Goal: Information Seeking & Learning: Find specific fact

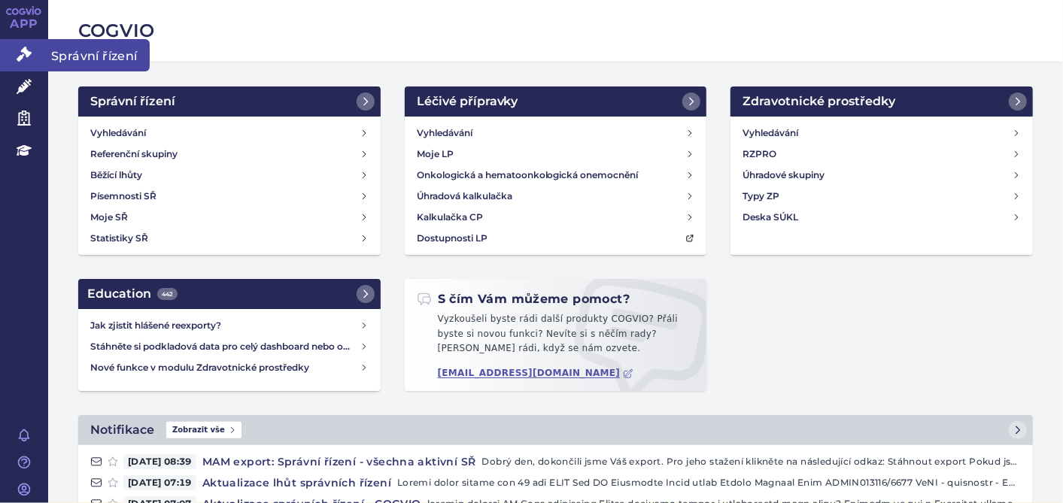
click at [17, 50] on icon at bounding box center [24, 54] width 15 height 15
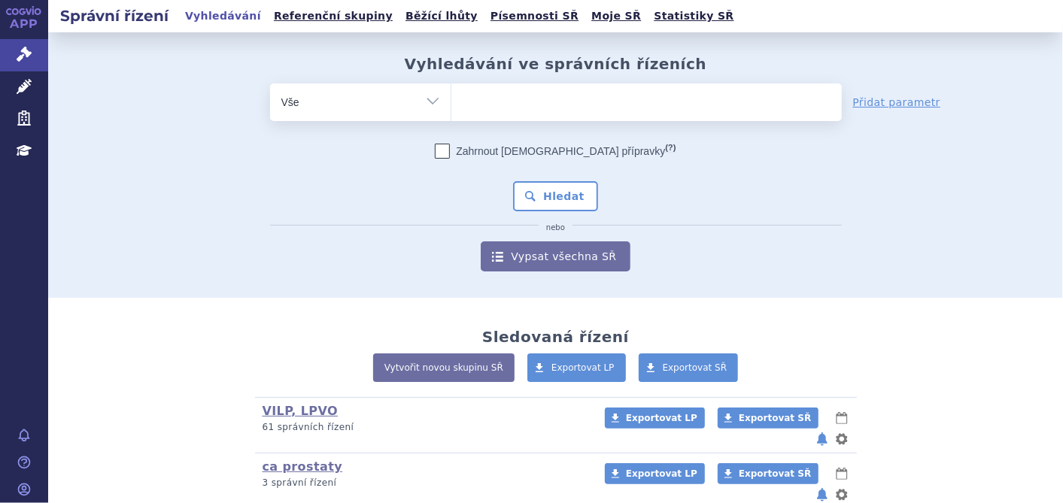
click at [545, 105] on ul at bounding box center [646, 99] width 390 height 32
click at [451, 105] on select at bounding box center [450, 102] width 1 height 38
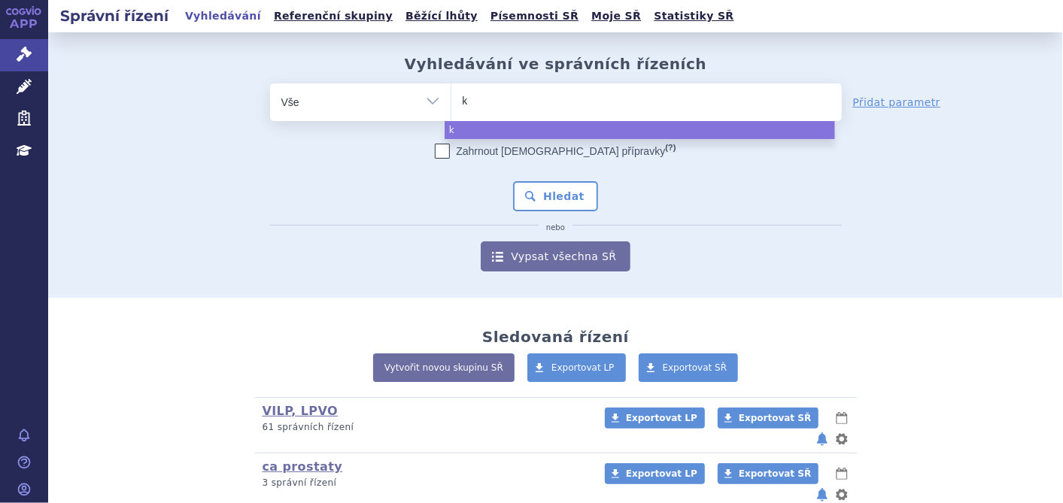
type input "ki"
type input "kis"
type input "kisq"
type input "kisqa"
type input "kisqal"
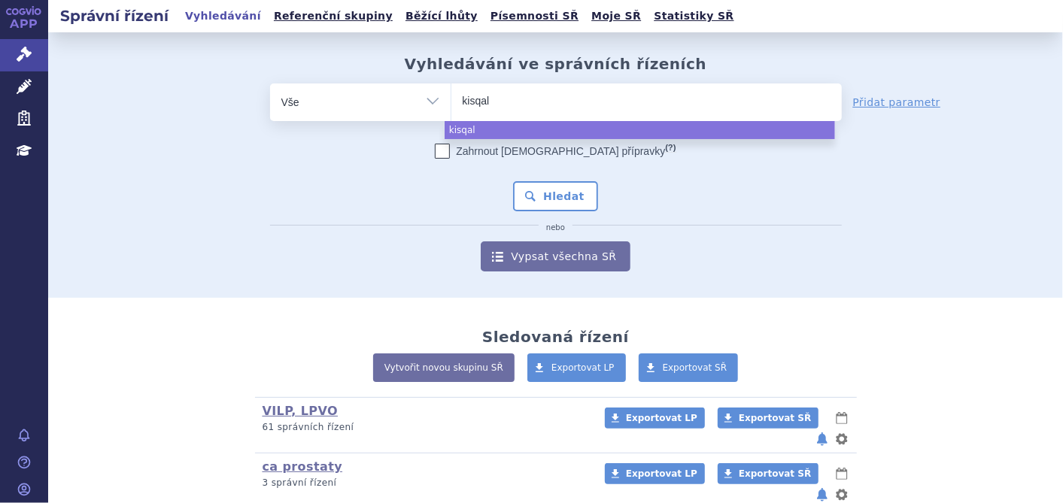
type input "kisqali"
select select "kisqali"
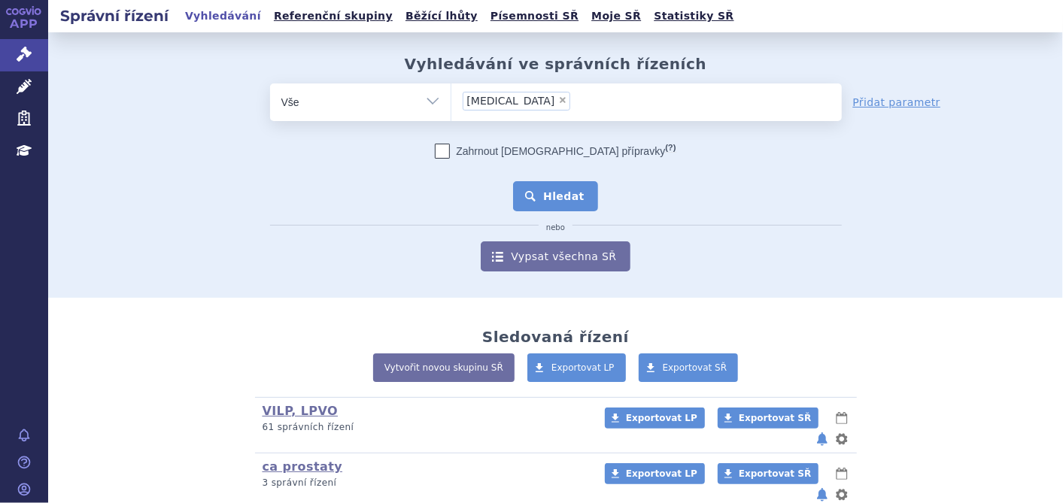
click at [551, 189] on button "Hledat" at bounding box center [555, 196] width 85 height 30
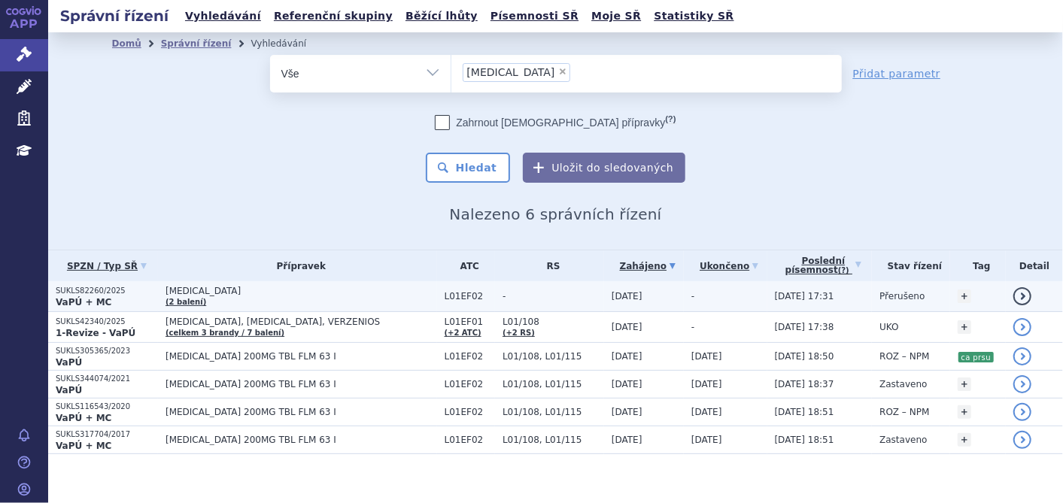
click at [97, 287] on p "SUKLS82260/2025" at bounding box center [107, 291] width 102 height 11
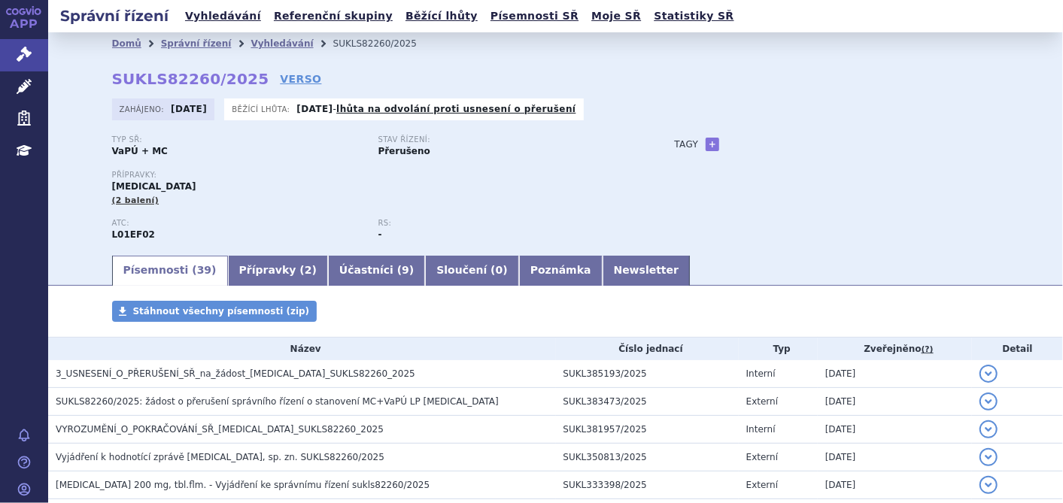
scroll to position [167, 0]
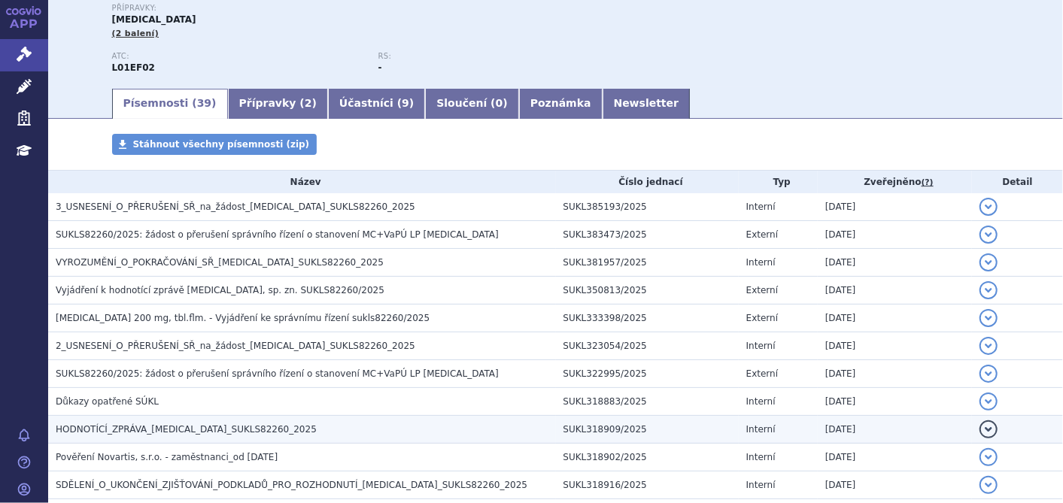
click at [156, 429] on span "HODNOTÍCÍ_ZPRÁVA_KISQALI_SUKLS82260_2025" at bounding box center [186, 429] width 261 height 11
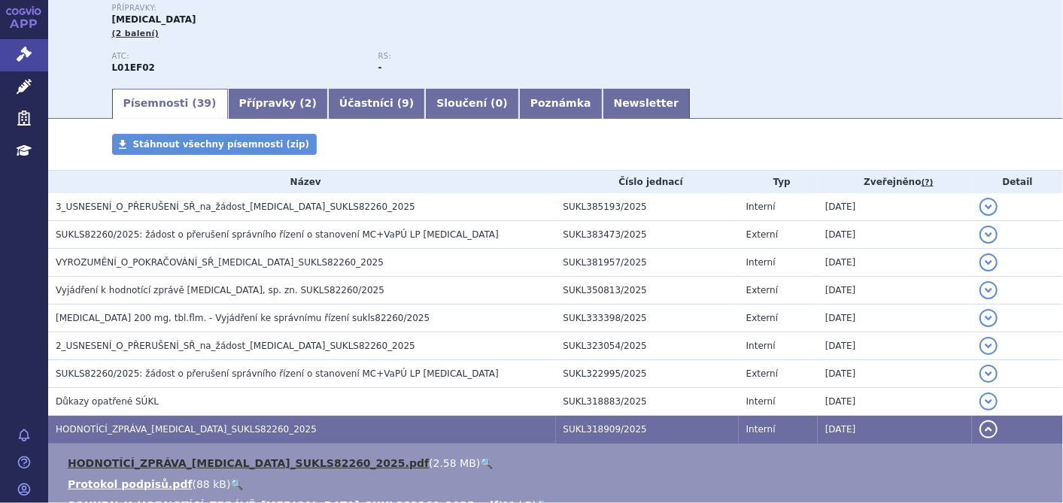
click at [148, 460] on link "HODNOTÍCÍ_ZPRÁVA_KISQALI_SUKLS82260_2025.pdf" at bounding box center [248, 463] width 361 height 12
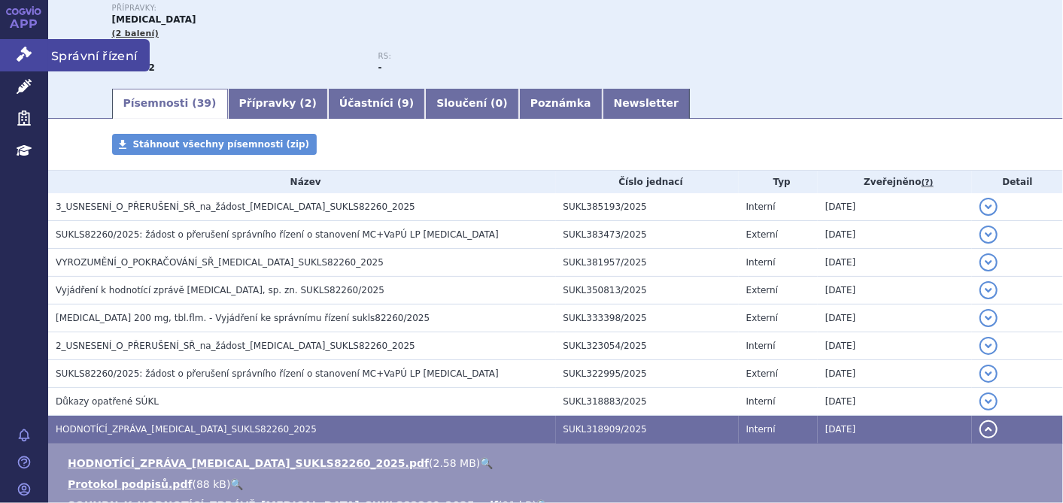
click at [28, 49] on icon at bounding box center [24, 54] width 15 height 15
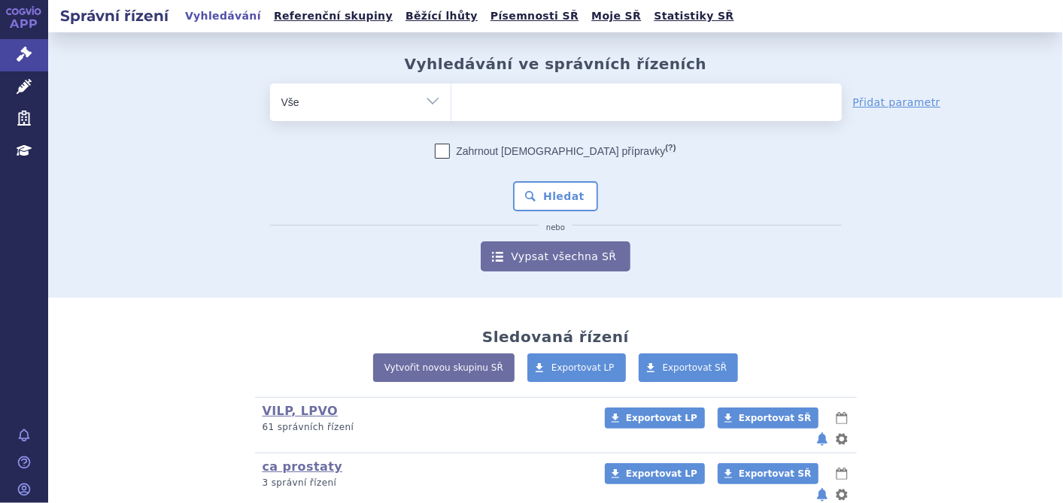
click at [429, 101] on select "Vše Spisová značka Typ SŘ Přípravek/SUKL kód Účastník/Držitel" at bounding box center [360, 100] width 180 height 34
select select "filter-participant"
click at [270, 83] on select "Vše Spisová značka Typ SŘ Přípravek/SUKL kód Účastník/Držitel" at bounding box center [360, 100] width 180 height 34
click at [504, 92] on ul at bounding box center [646, 99] width 390 height 32
click at [451, 92] on select at bounding box center [450, 102] width 1 height 38
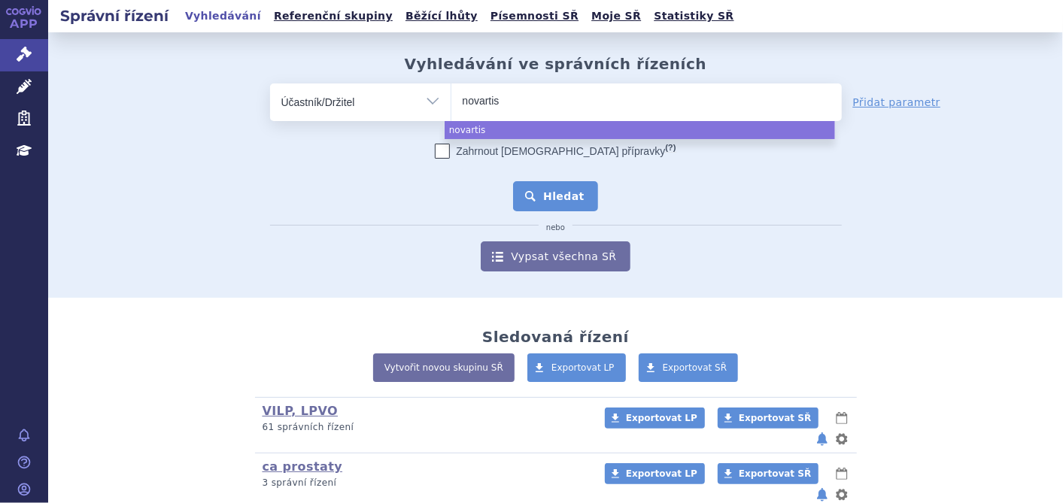
type input "novartis"
click at [545, 193] on button "Hledat" at bounding box center [555, 196] width 85 height 30
select select "novartis"
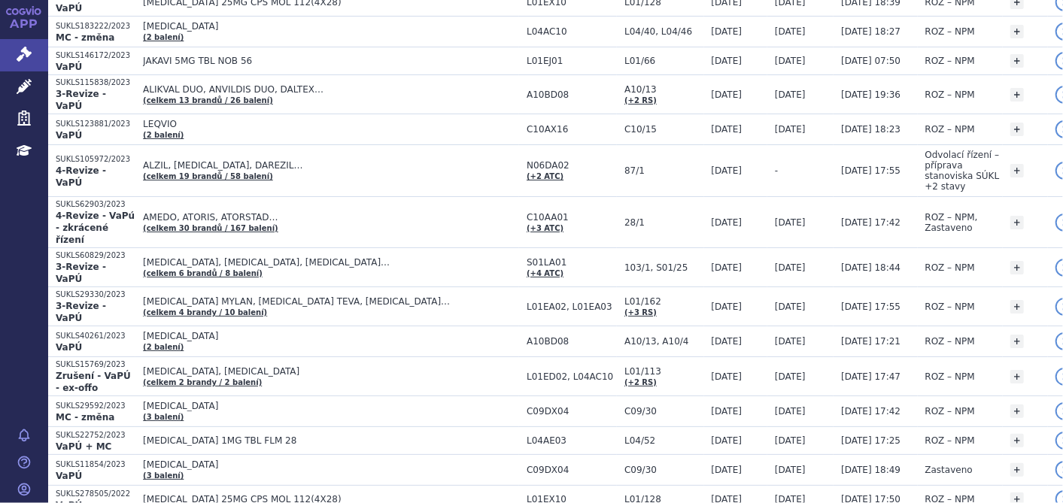
scroll to position [1336, 0]
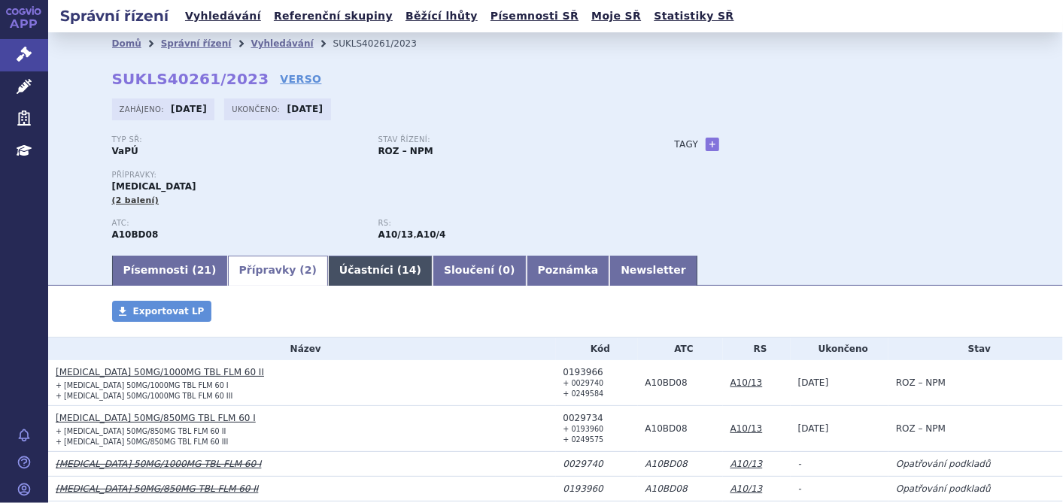
click at [328, 274] on link "Účastníci ( 14 )" at bounding box center [380, 271] width 105 height 30
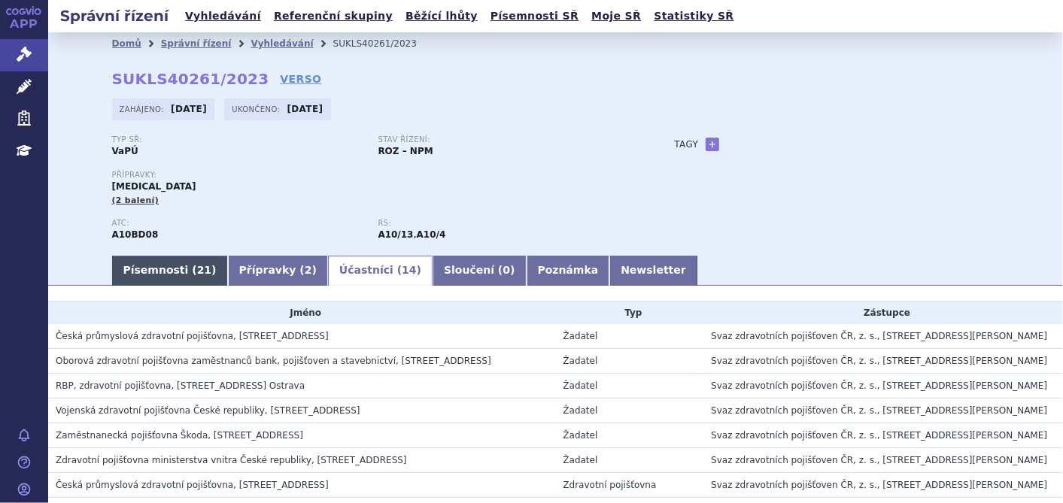
click at [156, 268] on link "Písemnosti ( 21 )" at bounding box center [170, 271] width 116 height 30
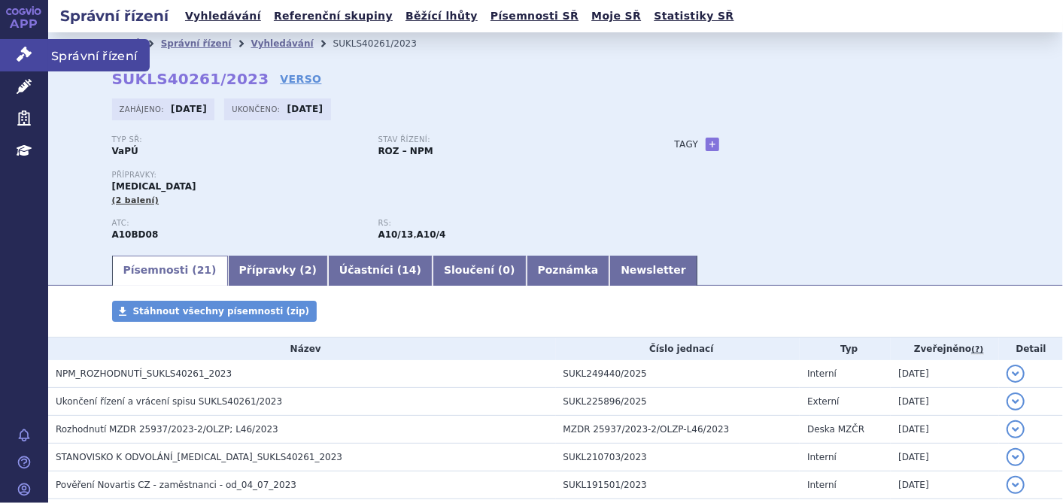
click at [16, 43] on link "Správní řízení" at bounding box center [24, 55] width 48 height 32
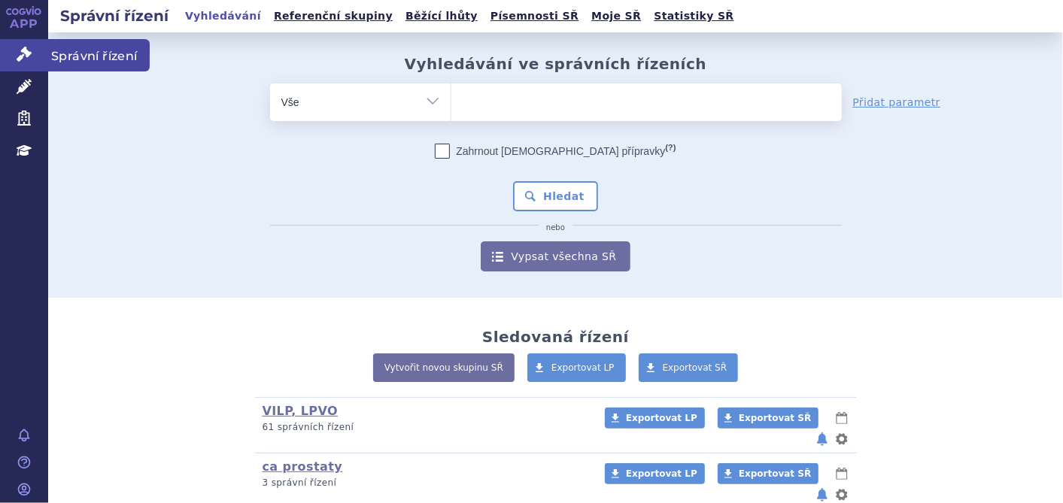
click at [11, 48] on link "Správní řízení" at bounding box center [24, 55] width 48 height 32
click at [515, 93] on ul at bounding box center [646, 99] width 390 height 32
click at [451, 93] on select at bounding box center [450, 102] width 1 height 38
type input "n"
click at [272, 414] on link "VILP, LPVO" at bounding box center [300, 411] width 76 height 14
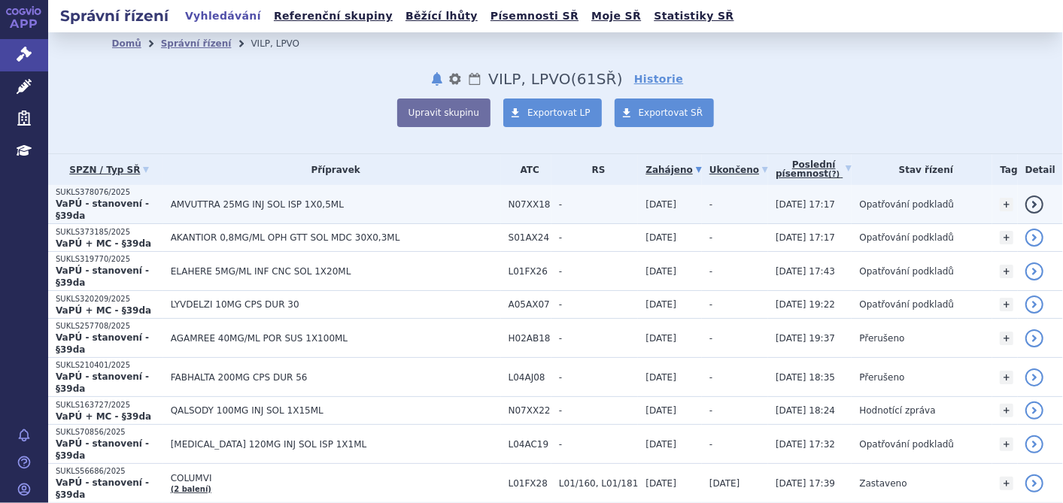
click at [1027, 197] on link "detail" at bounding box center [1034, 205] width 18 height 18
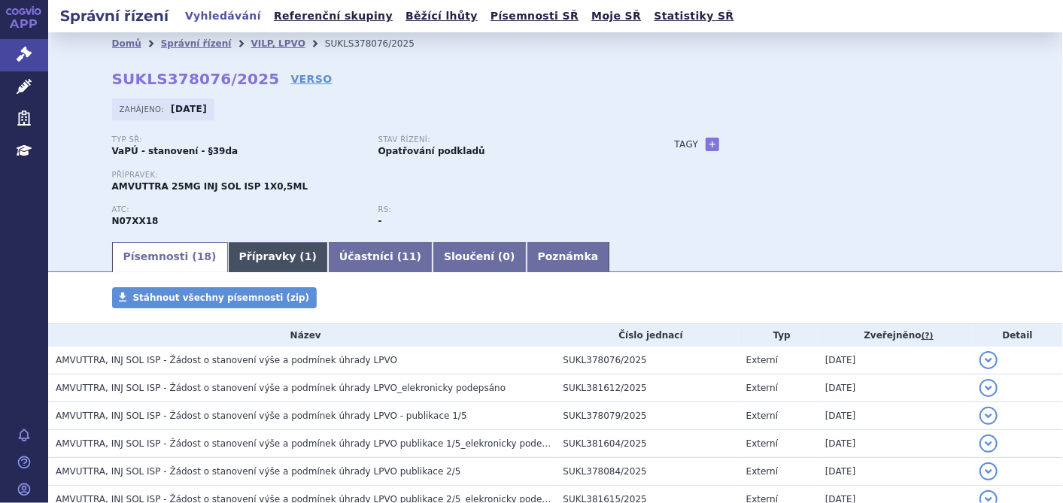
click at [250, 256] on link "Přípravky ( 1 )" at bounding box center [278, 257] width 100 height 30
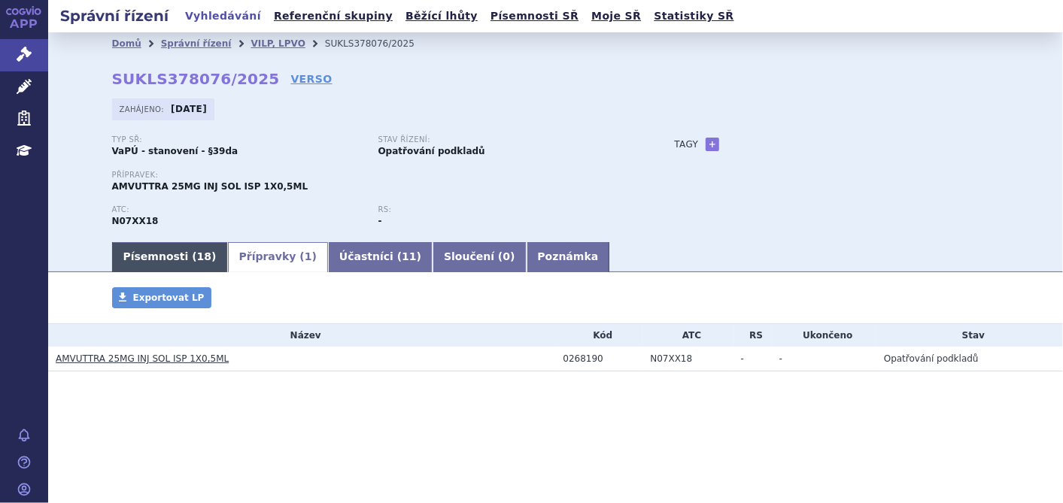
click at [164, 259] on link "Písemnosti ( 18 )" at bounding box center [170, 257] width 116 height 30
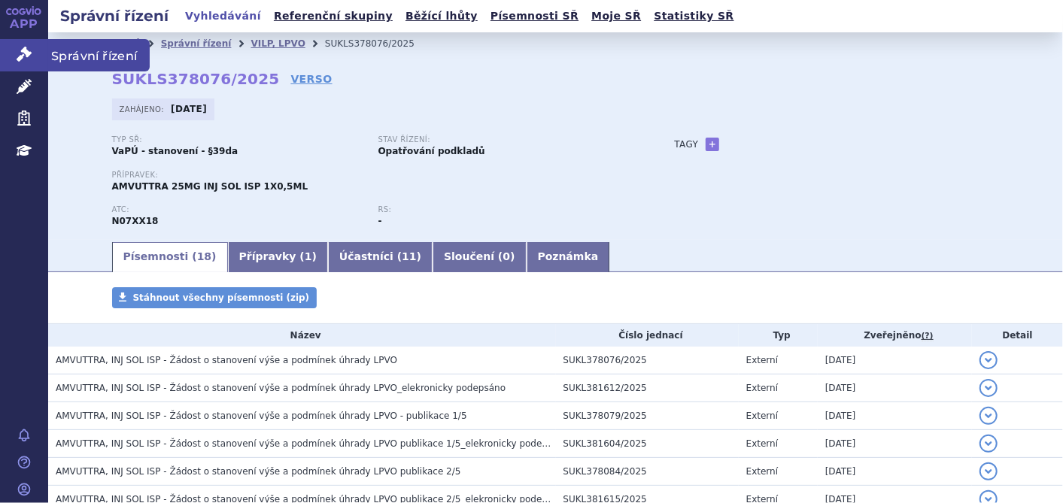
click at [8, 50] on link "Správní řízení" at bounding box center [24, 55] width 48 height 32
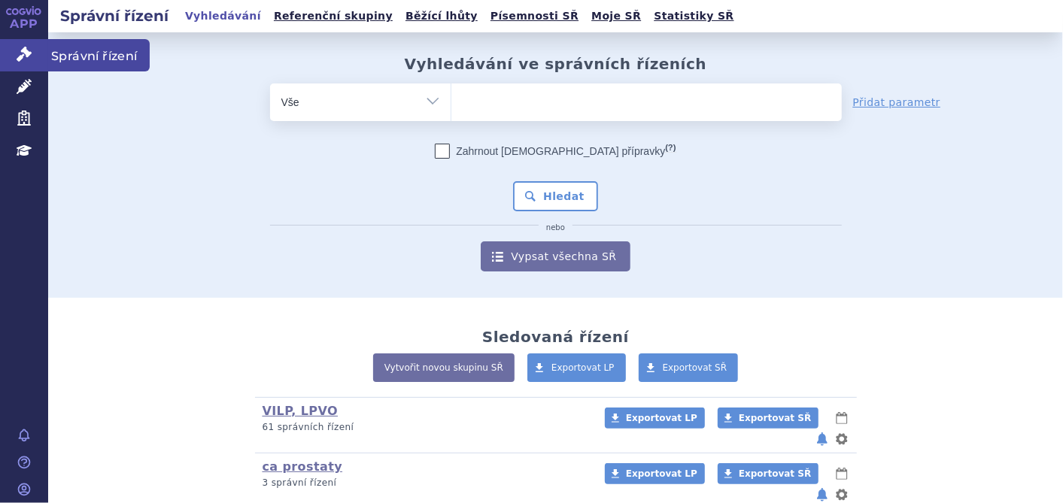
click at [25, 56] on icon at bounding box center [24, 54] width 15 height 15
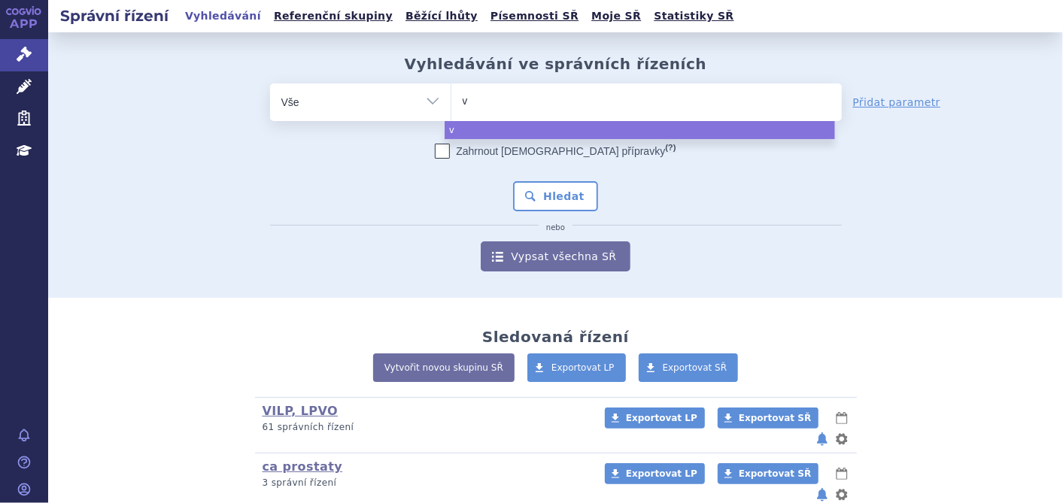
type input "ve"
type input "ver"
type input "vers"
type input "verse"
type input "versen"
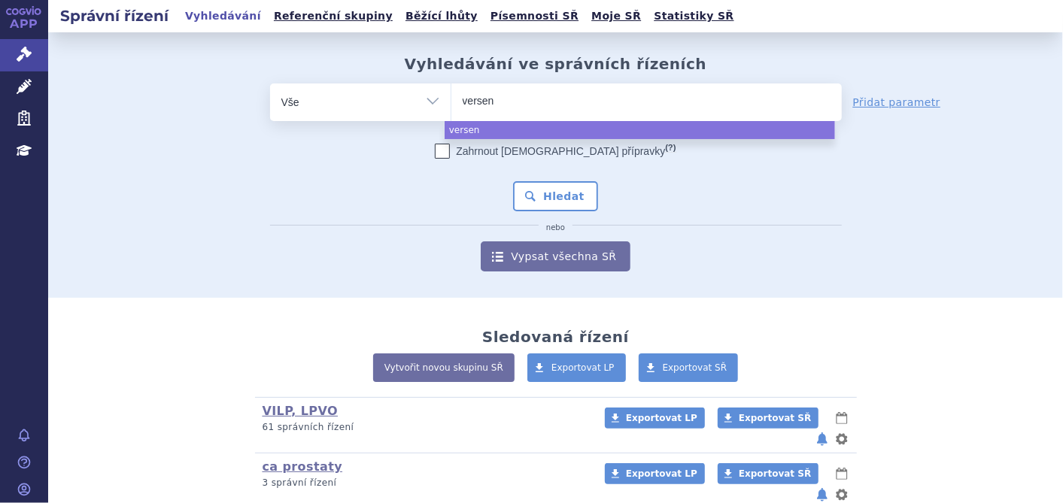
type input "verseni"
type input "versenio"
select select "versenio"
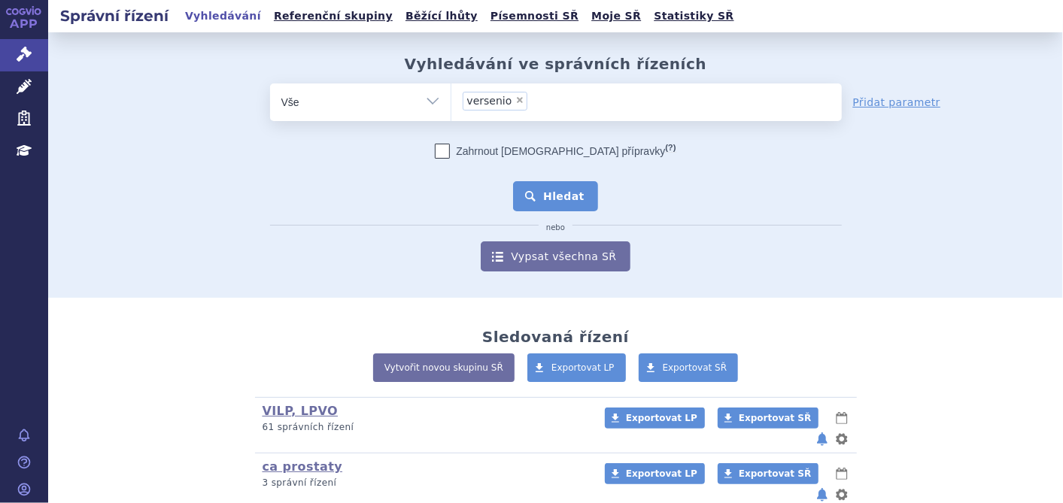
click at [564, 198] on button "Hledat" at bounding box center [555, 196] width 85 height 30
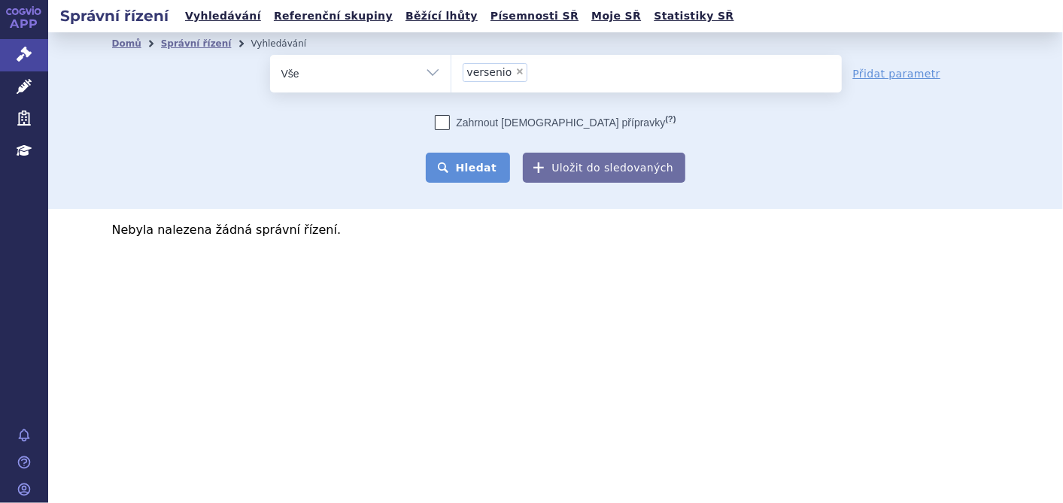
click at [481, 168] on button "Hledat" at bounding box center [468, 168] width 85 height 30
click at [513, 64] on li "× versenio" at bounding box center [495, 72] width 65 height 19
click at [451, 64] on select "versenio" at bounding box center [450, 73] width 1 height 38
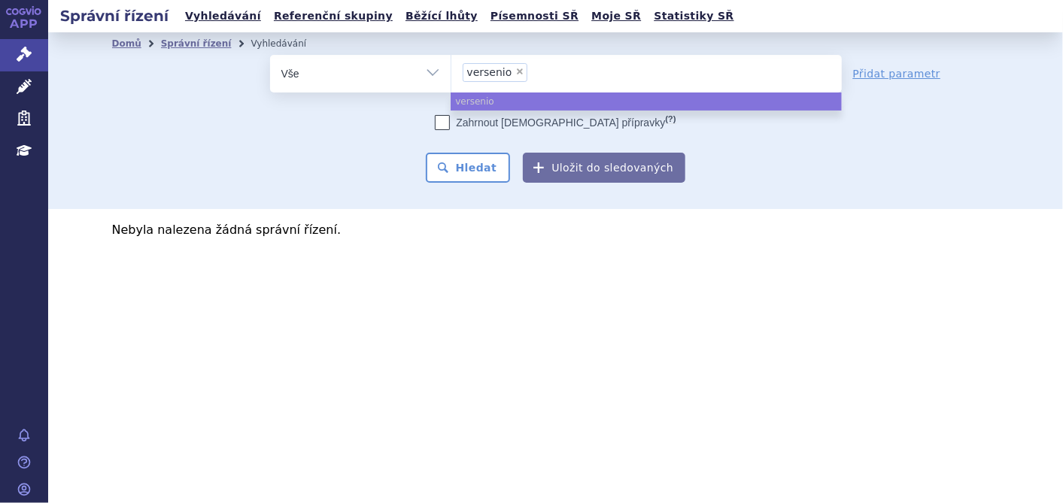
click at [511, 68] on li "× versenio" at bounding box center [495, 72] width 65 height 19
click at [451, 68] on select "versenio" at bounding box center [450, 73] width 1 height 38
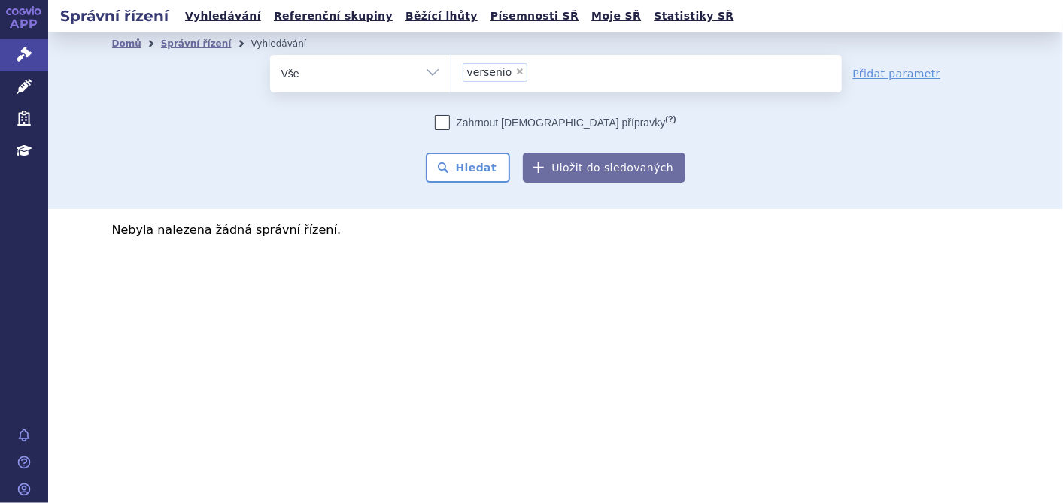
click at [515, 68] on span "×" at bounding box center [519, 71] width 9 height 9
click at [451, 68] on select "versenio" at bounding box center [450, 73] width 1 height 38
select select
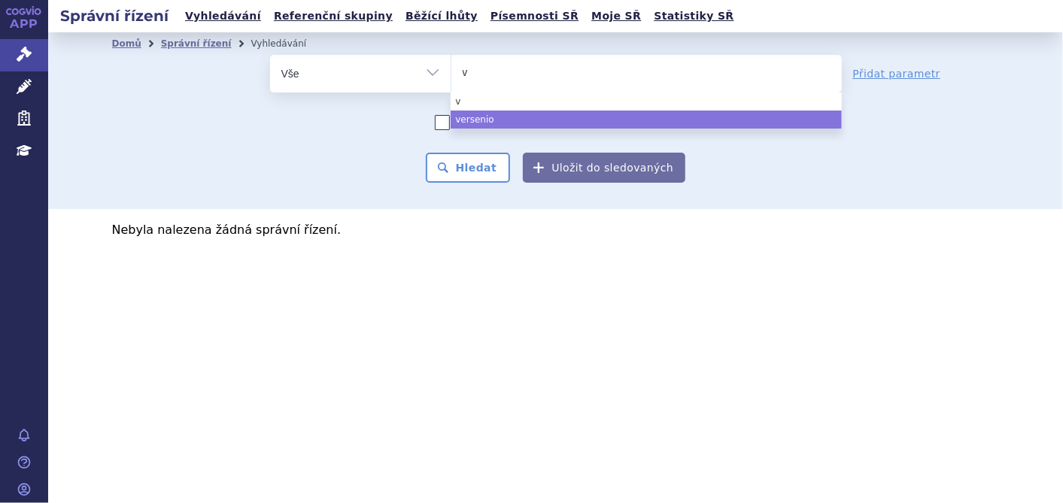
type input "ve"
type input "ver"
type input "verz"
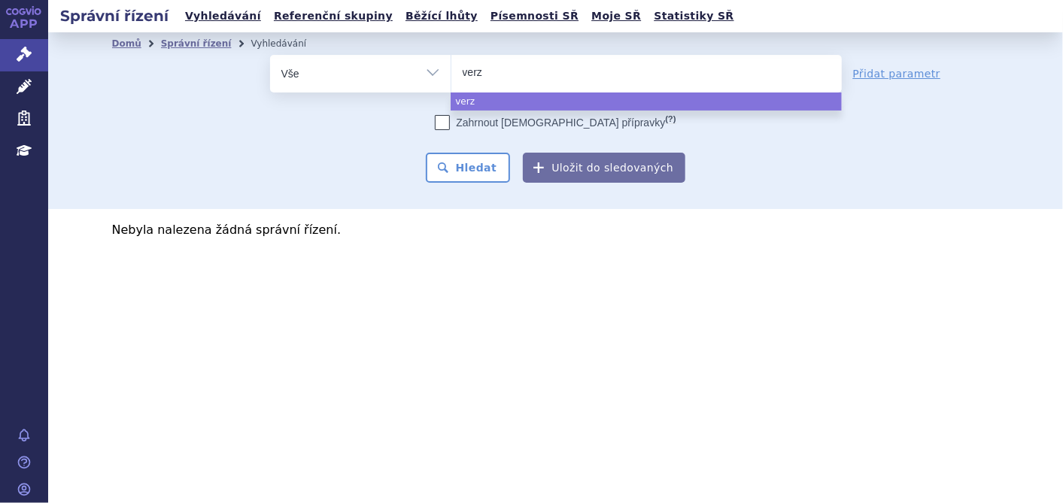
type input "verze"
type input "verzen"
type input "[MEDICAL_DATA]"
type input "verzenios"
select select "verzenios"
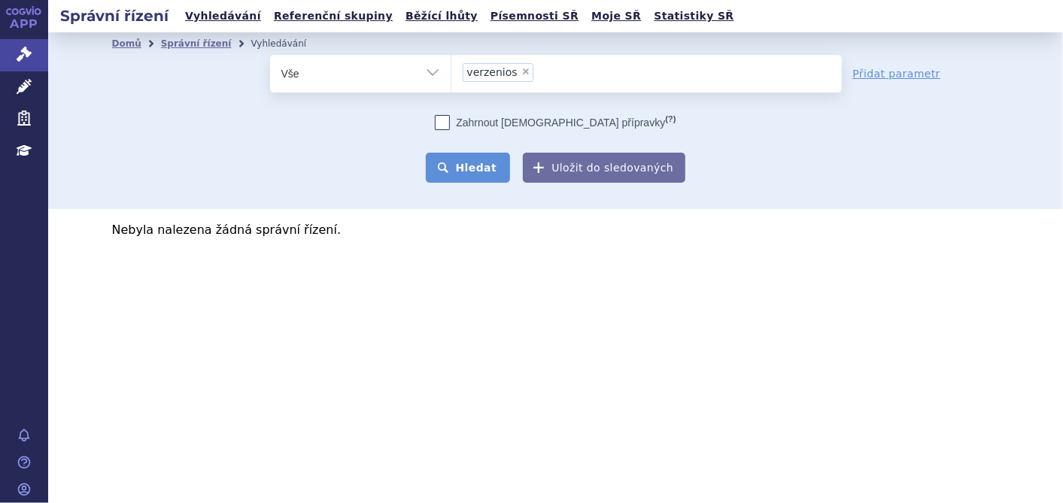
click at [481, 172] on button "Hledat" at bounding box center [468, 168] width 85 height 30
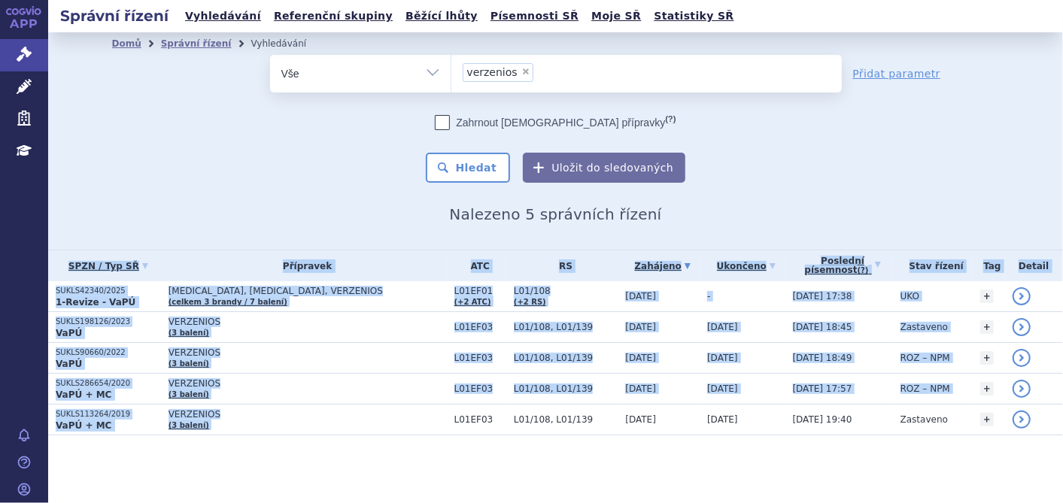
drag, startPoint x: 217, startPoint y: 419, endPoint x: 583, endPoint y: 453, distance: 367.1
click at [583, 453] on section "Domů Správní řízení Vyhledávání Vyhledávání ve správních řízeních odstranit Vše" at bounding box center [555, 263] width 1015 height 463
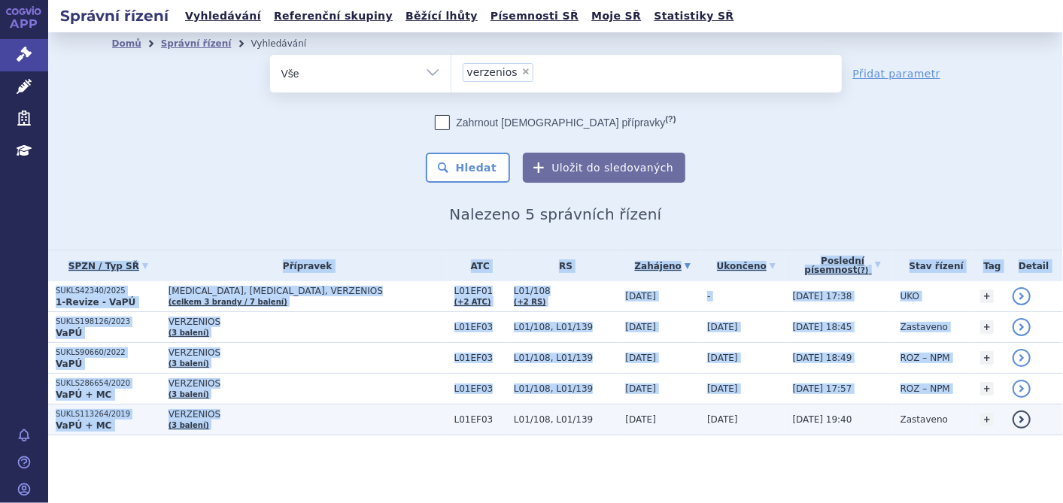
drag, startPoint x: 583, startPoint y: 453, endPoint x: 710, endPoint y: 429, distance: 129.2
click at [710, 429] on td "[DATE]" at bounding box center [742, 420] width 86 height 31
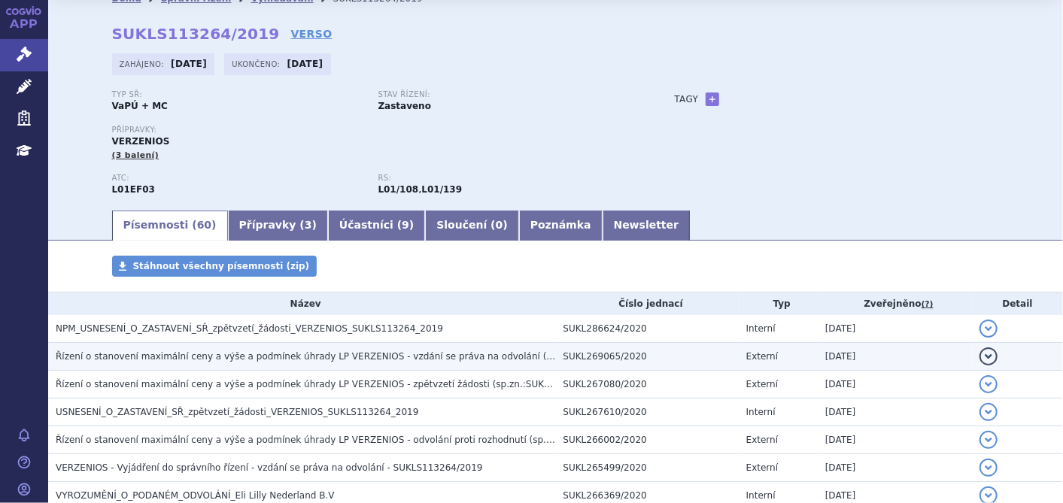
scroll to position [83, 0]
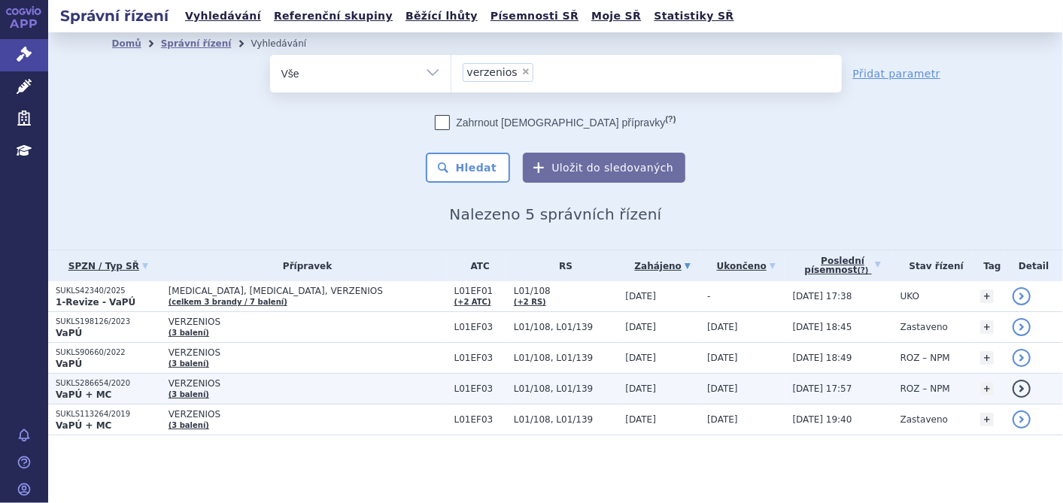
click at [101, 385] on p "SUKLS286654/2020" at bounding box center [108, 383] width 105 height 11
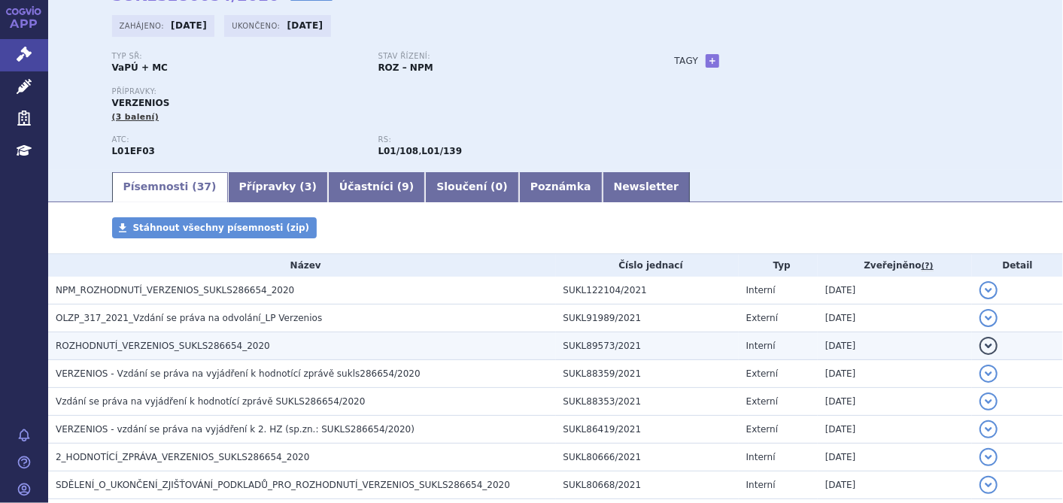
scroll to position [250, 0]
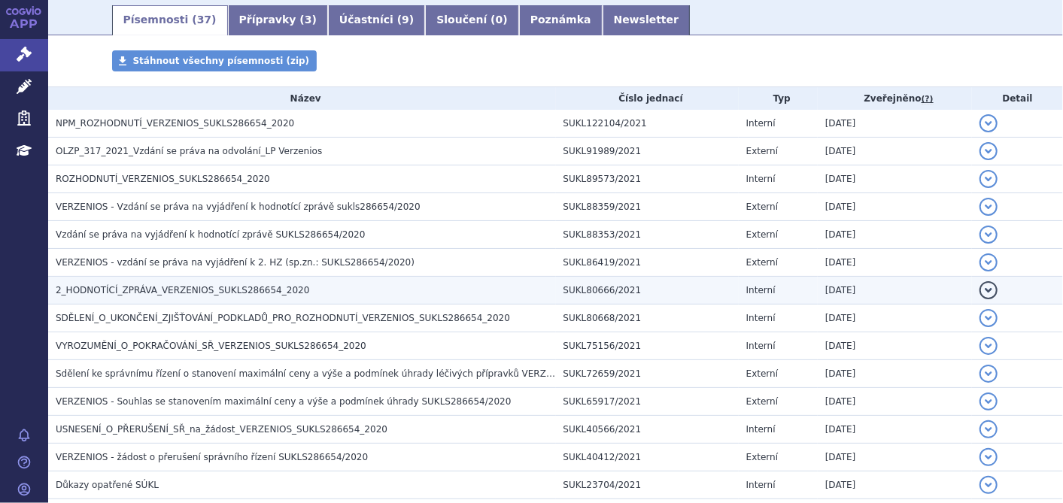
click at [223, 287] on span "2_HODNOTÍCÍ_ZPRÁVA_VERZENIOS_SUKLS286654_2020" at bounding box center [182, 290] width 253 height 11
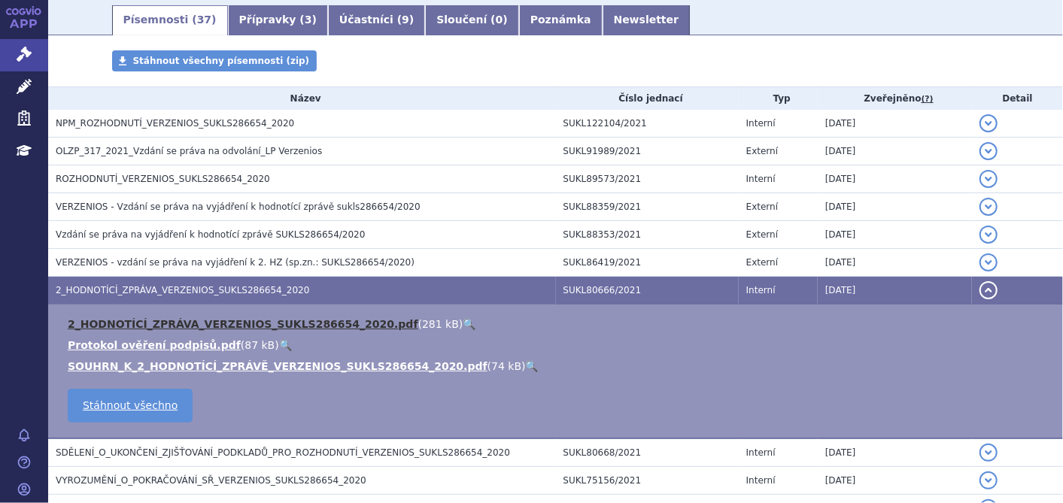
click at [158, 322] on link "2_HODNOTÍCÍ_ZPRÁVA_VERZENIOS_SUKLS286654_2020.pdf" at bounding box center [243, 324] width 350 height 12
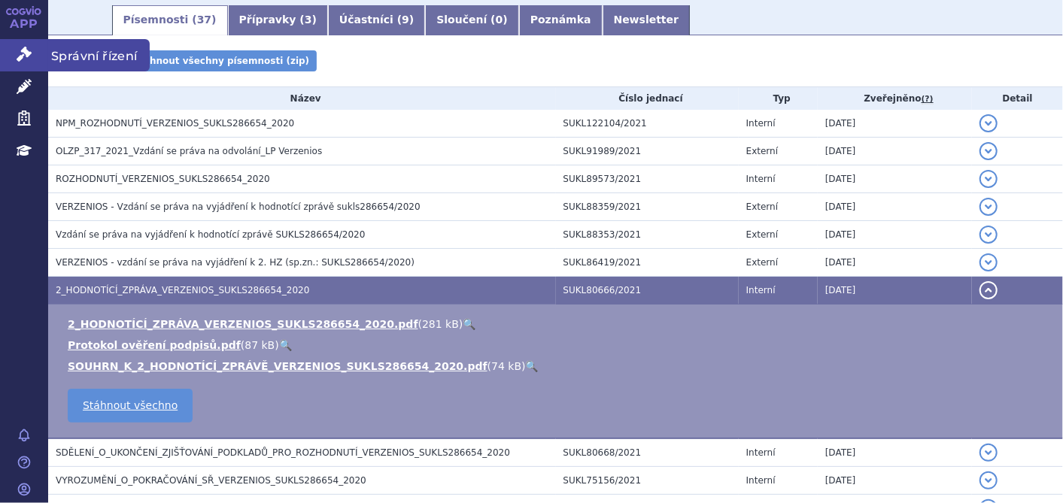
click at [13, 48] on link "Správní řízení" at bounding box center [24, 55] width 48 height 32
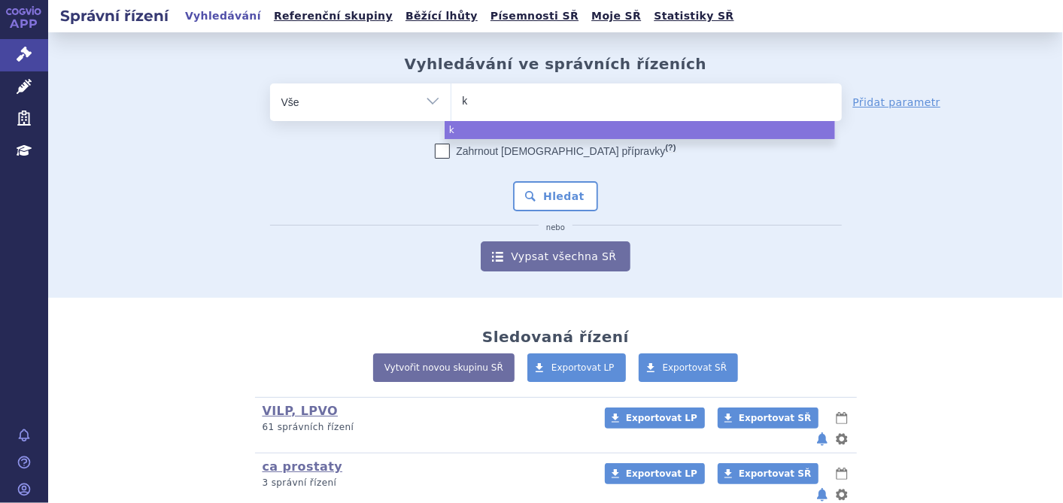
type input "ki"
type input "kis"
type input "kisqa"
select select "kisqa"
click at [566, 193] on button "Hledat" at bounding box center [555, 196] width 85 height 30
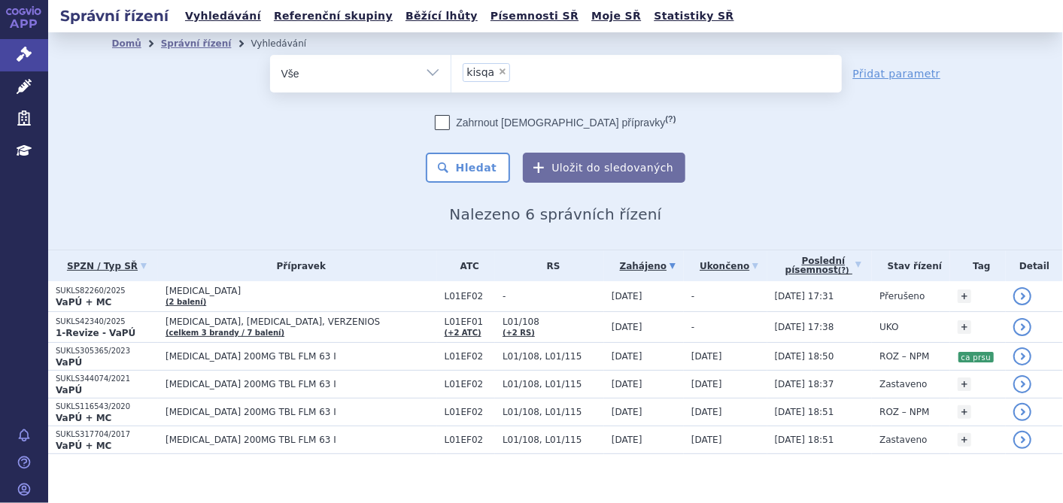
scroll to position [9, 0]
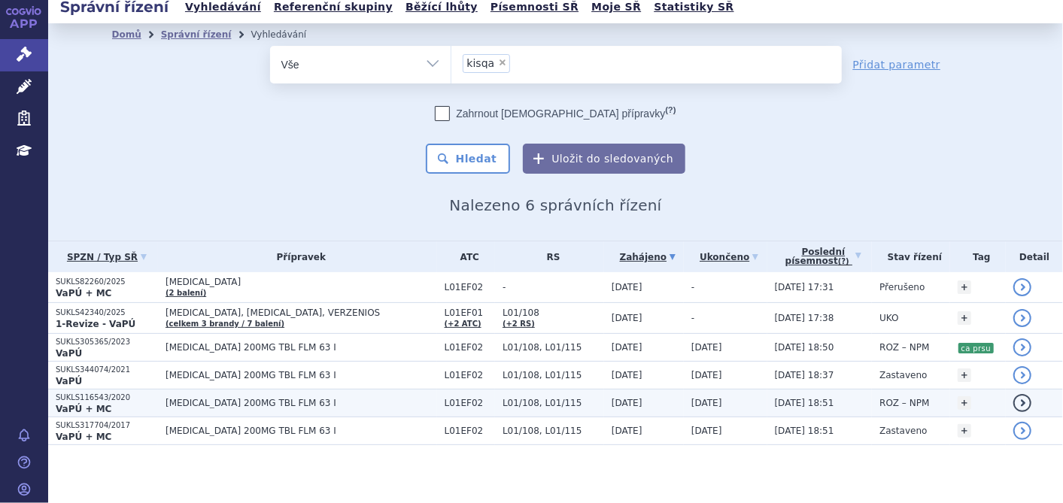
click at [262, 405] on span "[MEDICAL_DATA] 200MG TBL FLM 63 I" at bounding box center [300, 403] width 271 height 11
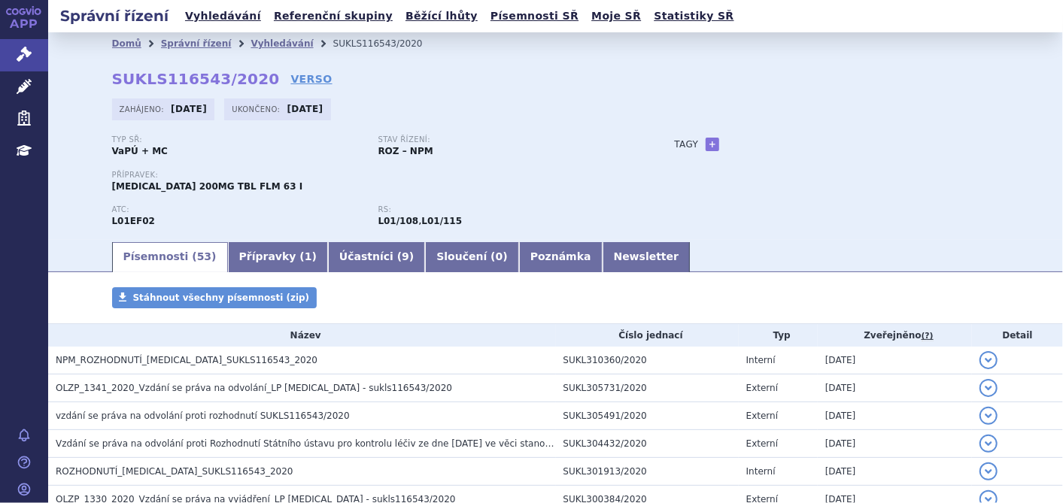
scroll to position [167, 0]
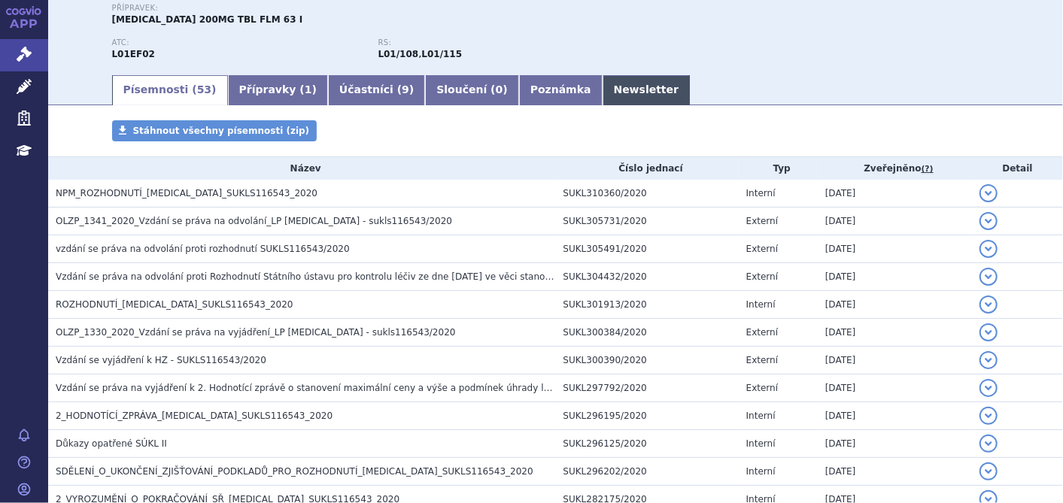
click at [602, 88] on link "Newsletter" at bounding box center [646, 90] width 88 height 30
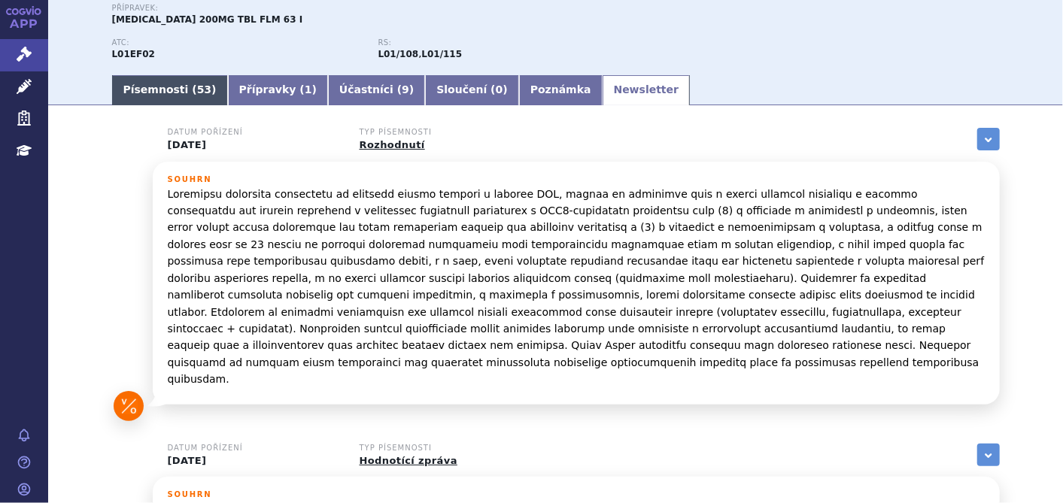
click at [135, 83] on link "Písemnosti ( 53 )" at bounding box center [170, 90] width 116 height 30
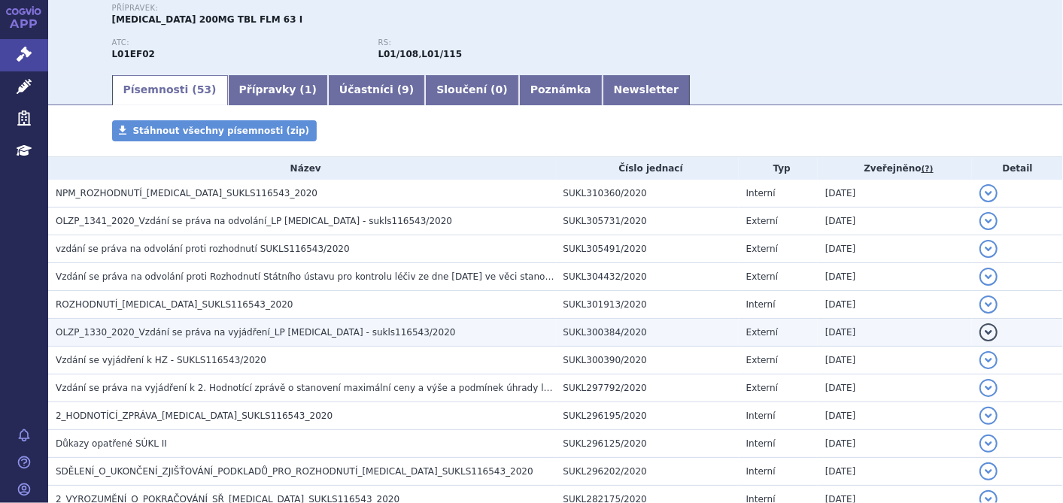
scroll to position [334, 0]
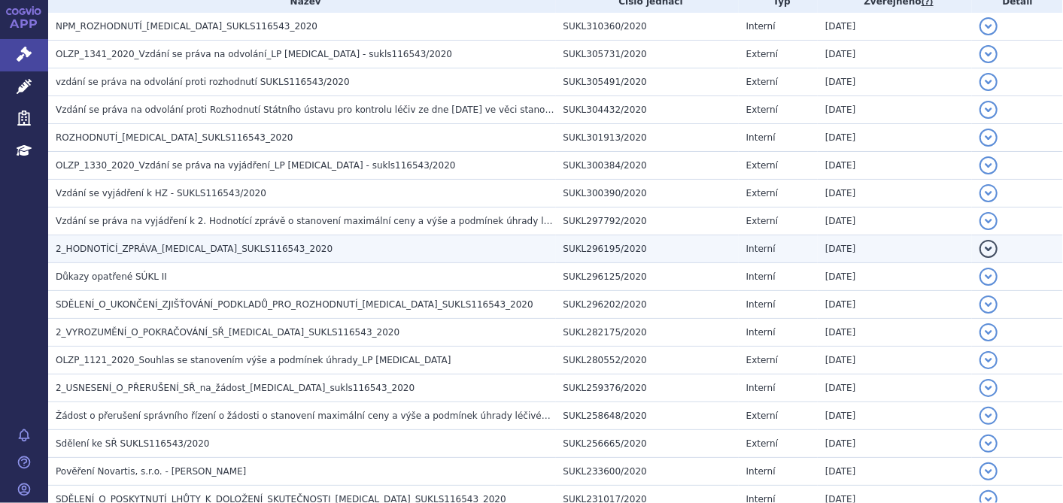
click at [188, 247] on span "2_HODNOTÍCÍ_ZPRÁVA_KISQALI_SUKLS116543_2020" at bounding box center [194, 249] width 277 height 11
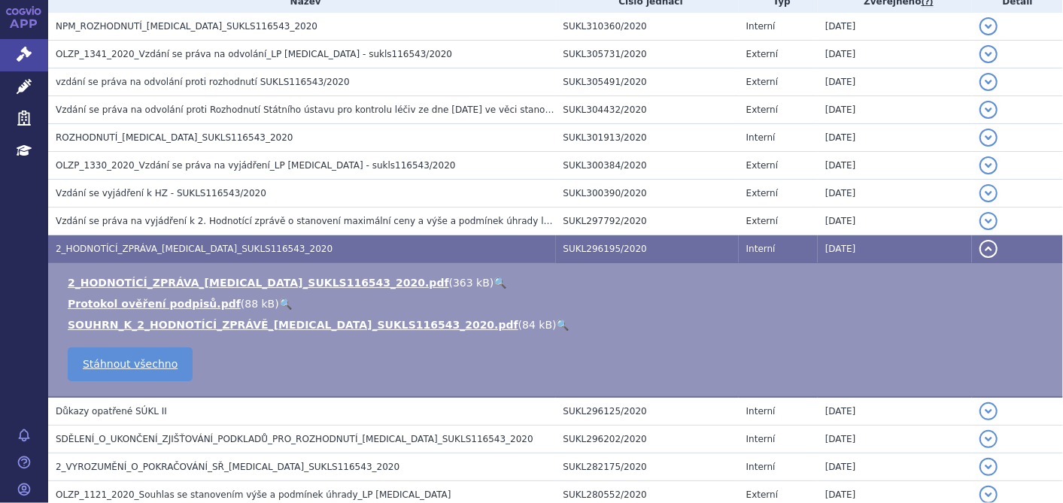
click at [199, 314] on ul "2_HODNOTÍCÍ_ZPRÁVA_KISQALI_SUKLS116543_2020.pdf ( 363 kB ) 🔍 Protokol ověření p…" at bounding box center [555, 303] width 984 height 57
click at [206, 268] on td "2_HODNOTÍCÍ_ZPRÁVA_KISQALI_SUKLS116543_2020.pdf ( 363 kB ) 🔍 Protokol ověření p…" at bounding box center [555, 330] width 1015 height 135
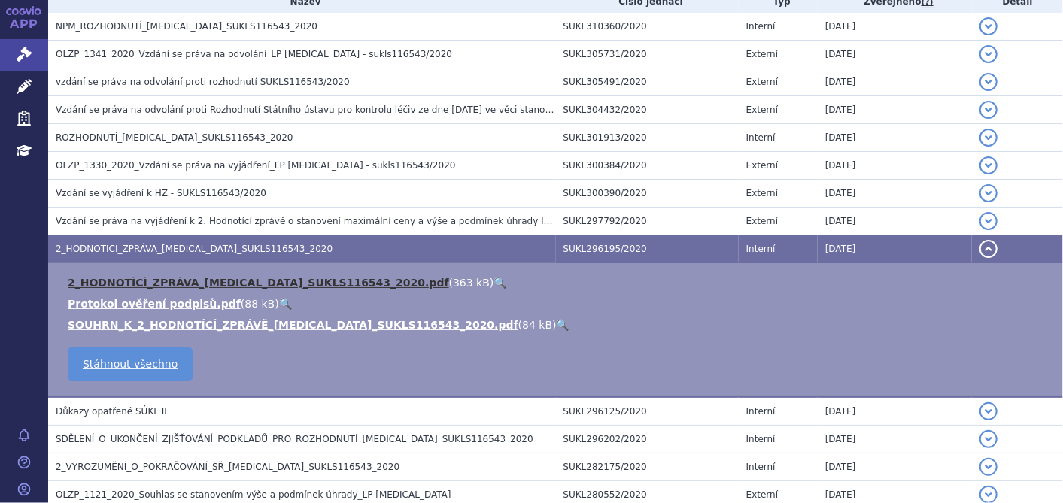
click at [211, 278] on link "2_HODNOTÍCÍ_ZPRÁVA_KISQALI_SUKLS116543_2020.pdf" at bounding box center [258, 283] width 381 height 12
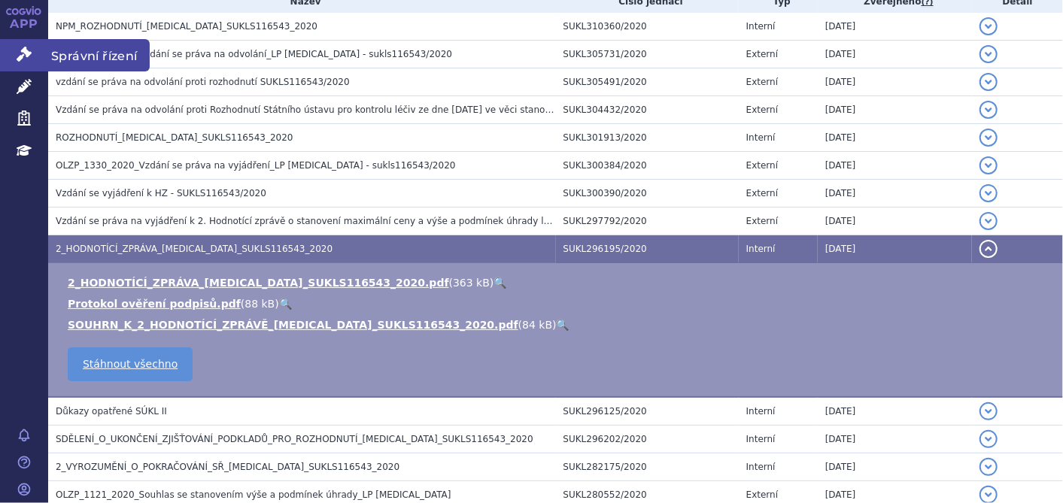
click at [8, 56] on link "Správní řízení" at bounding box center [24, 55] width 48 height 32
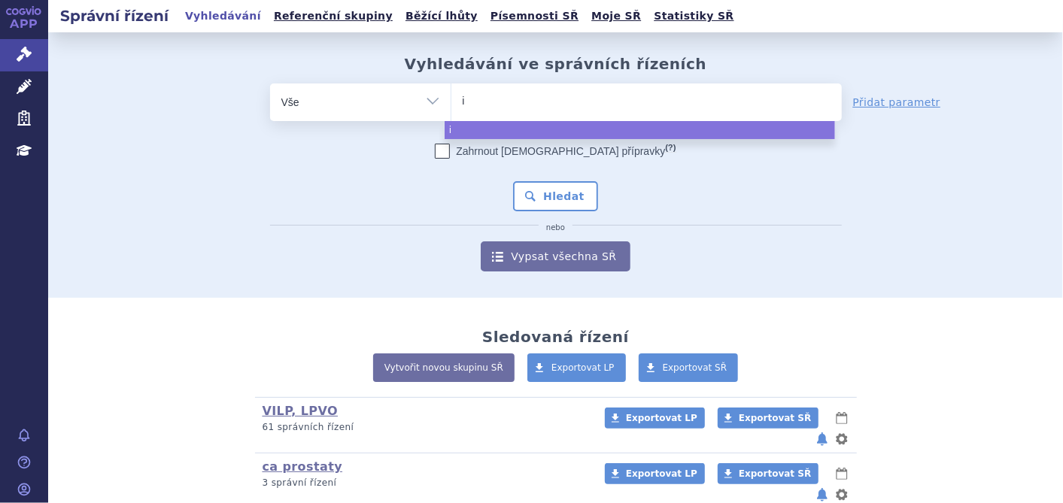
type input "ib"
type input "ibr"
type input "ibra"
type input "ibran"
type input "ibranc"
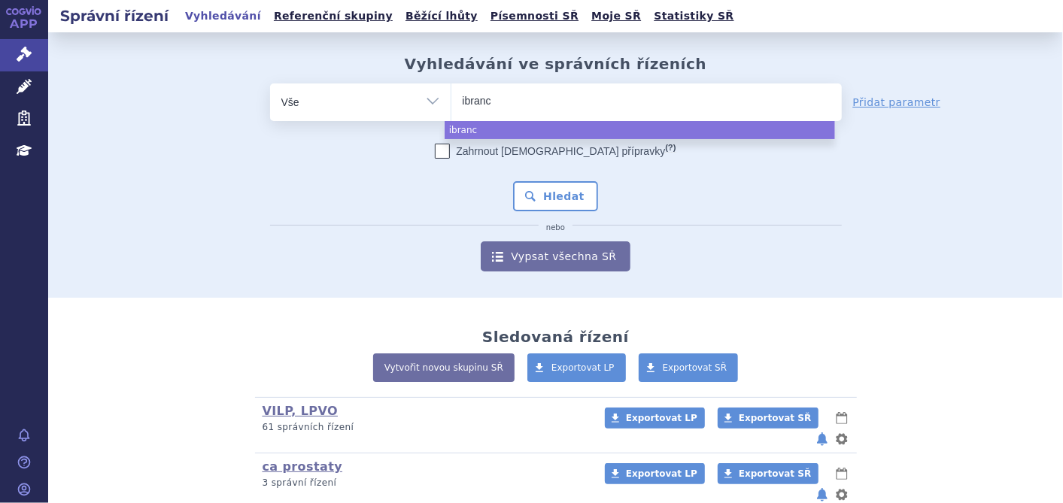
type input "[MEDICAL_DATA]"
select select "[MEDICAL_DATA]"
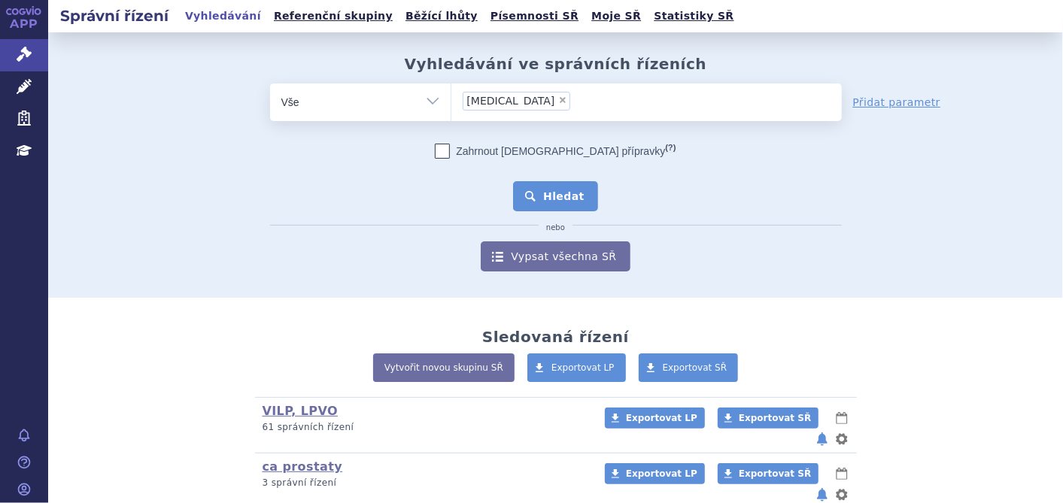
click at [551, 184] on button "Hledat" at bounding box center [555, 196] width 85 height 30
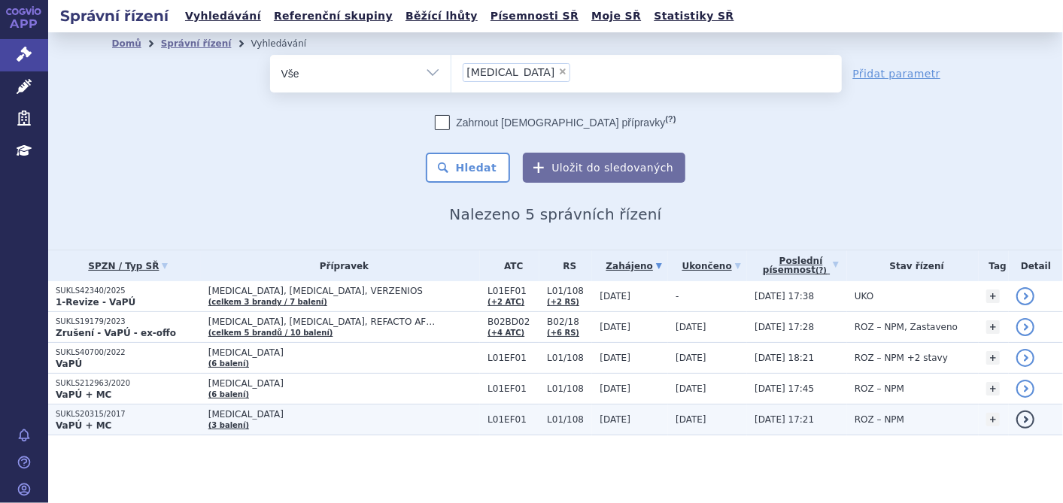
click at [96, 420] on strong "VaPÚ + MC" at bounding box center [84, 425] width 56 height 11
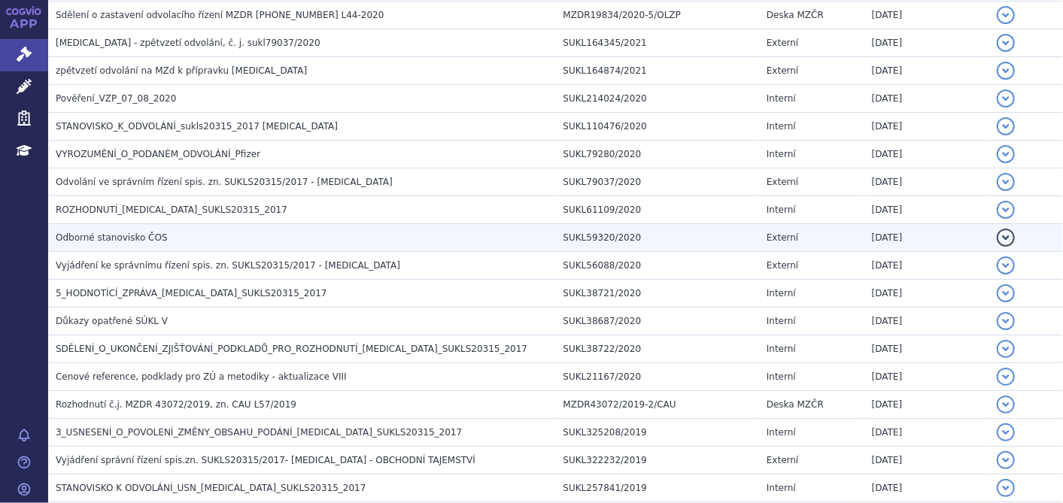
scroll to position [417, 0]
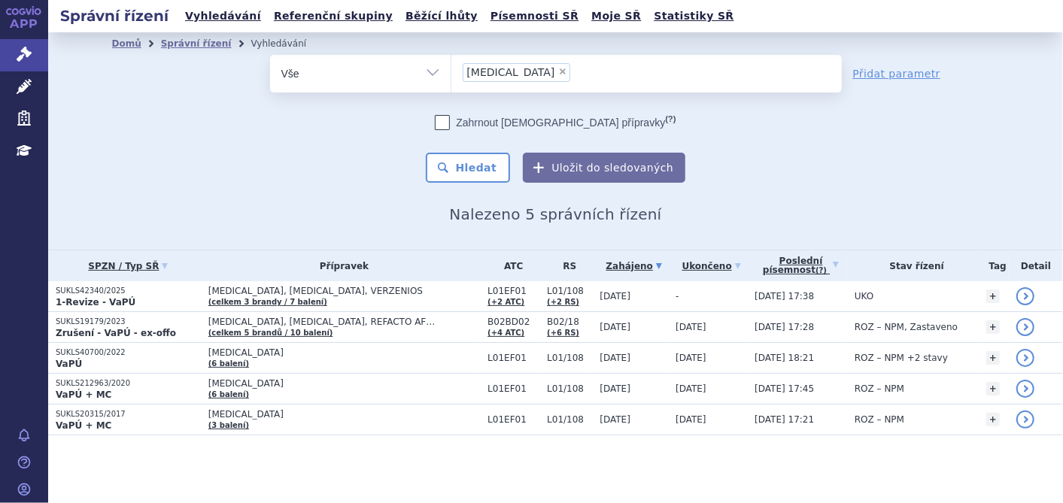
click at [92, 391] on strong "VaPÚ + MC" at bounding box center [84, 395] width 56 height 11
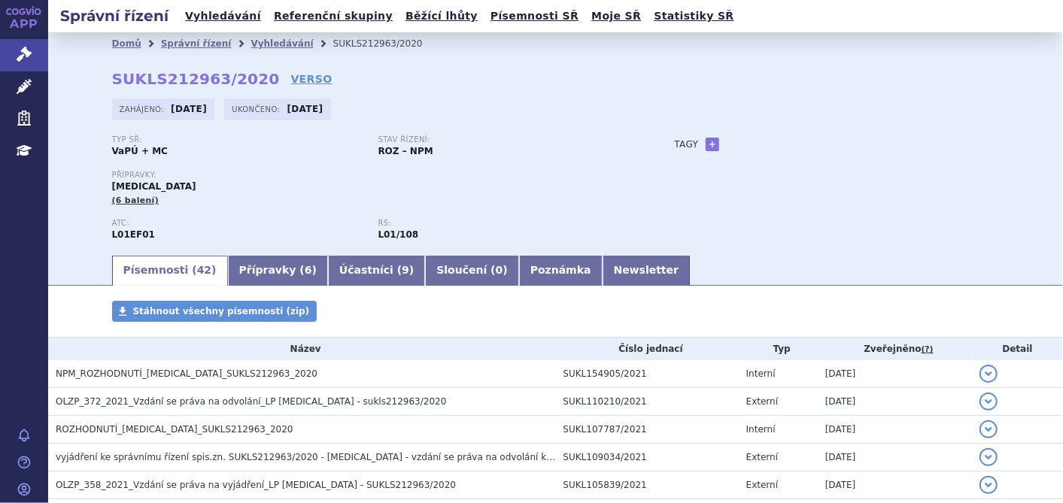
scroll to position [250, 0]
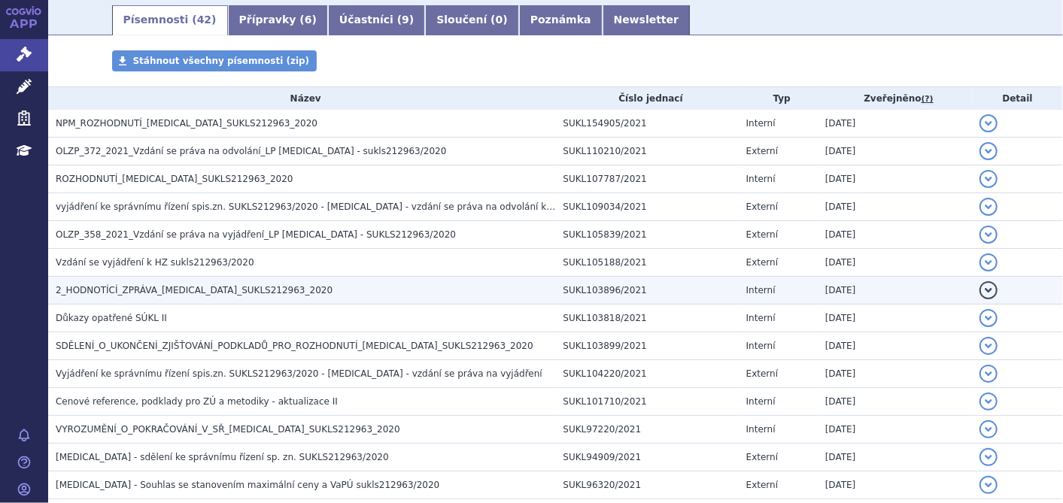
click at [175, 290] on span "2_HODNOTÍCÍ_ZPRÁVA_[MEDICAL_DATA]_SUKLS212963_2020" at bounding box center [194, 290] width 277 height 11
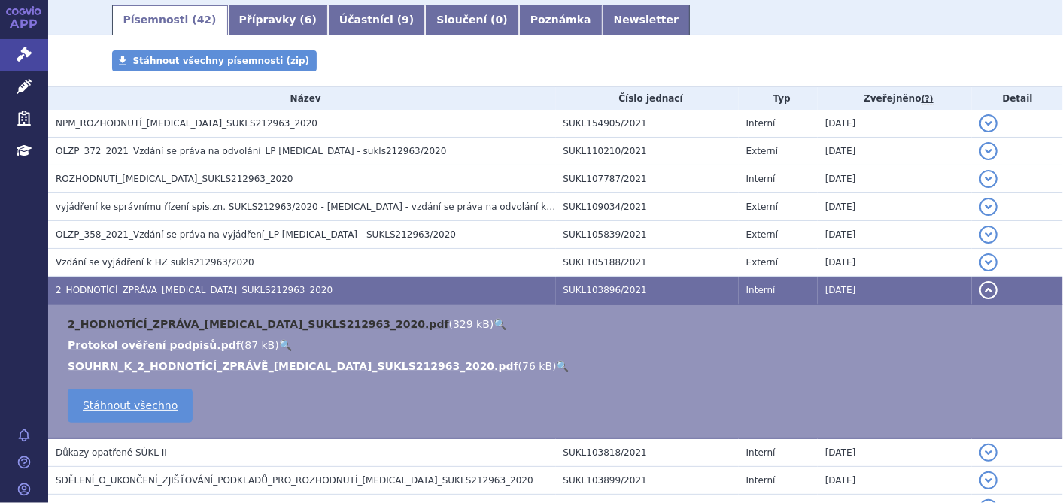
click at [169, 320] on link "2_HODNOTÍCÍ_ZPRÁVA_IBRANCE_SUKLS212963_2020.pdf" at bounding box center [258, 324] width 381 height 12
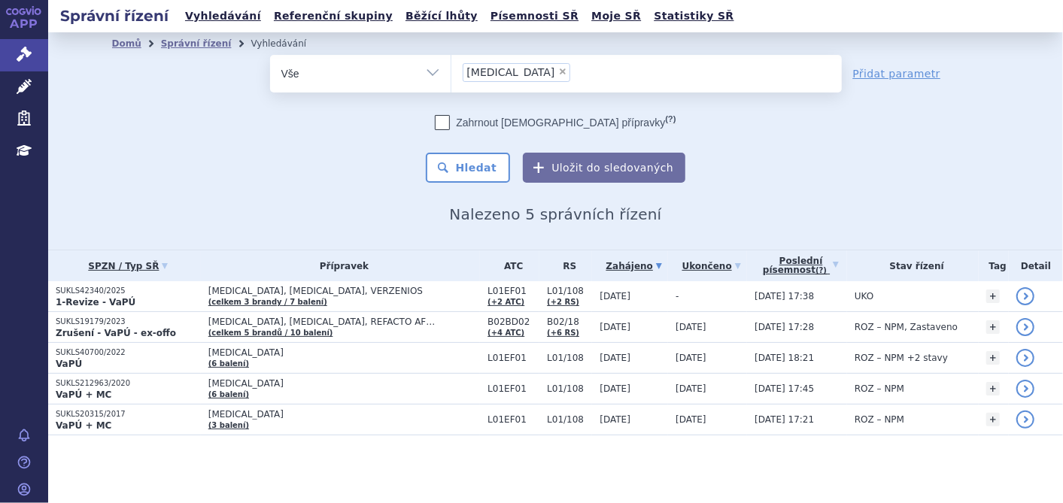
click at [558, 70] on span "×" at bounding box center [562, 71] width 9 height 9
click at [451, 70] on select "ibrance" at bounding box center [450, 73] width 1 height 38
select select
click at [513, 71] on ul at bounding box center [646, 71] width 390 height 32
click at [451, 71] on select "ibrance" at bounding box center [450, 73] width 1 height 38
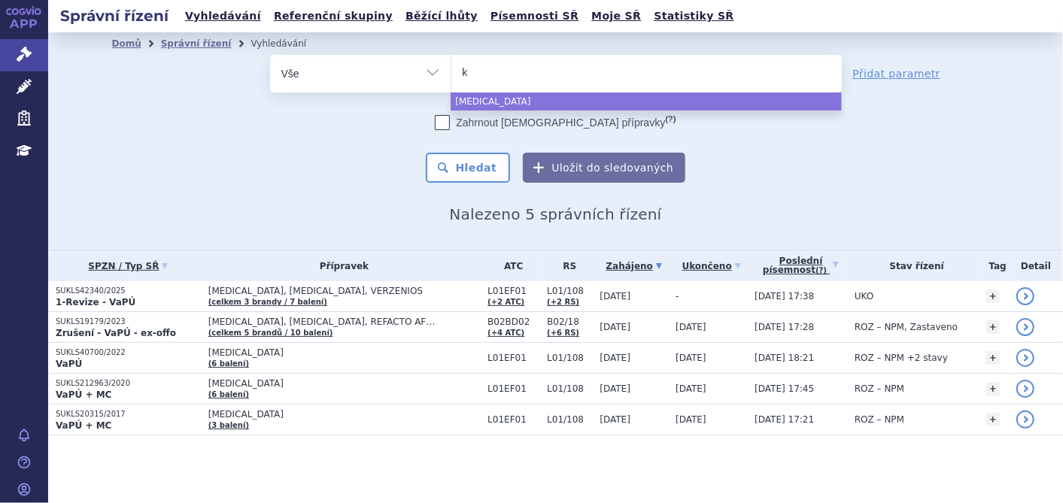
type input "ki"
type input "kiq"
type input "ki"
type input "kis"
type input "kisq"
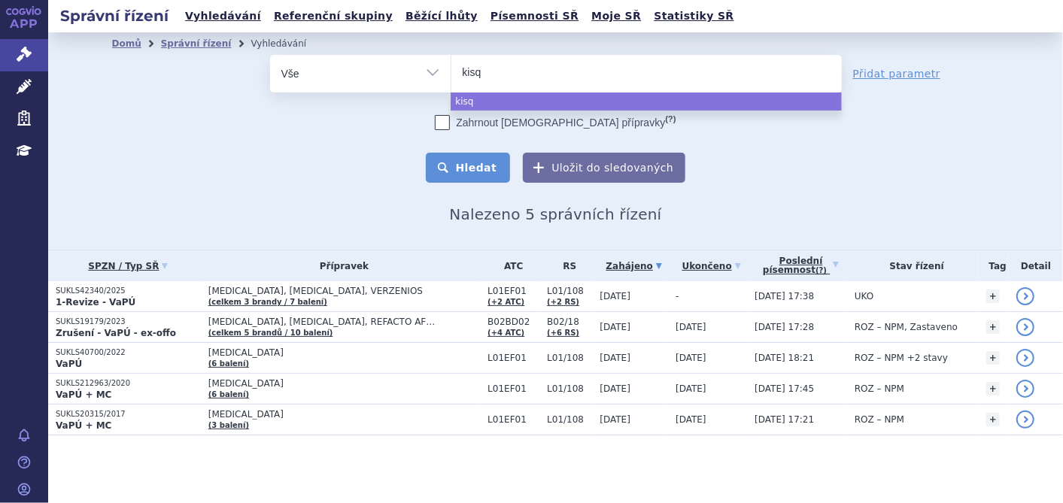
select select "kisq"
click at [479, 176] on button "Hledat" at bounding box center [468, 168] width 85 height 30
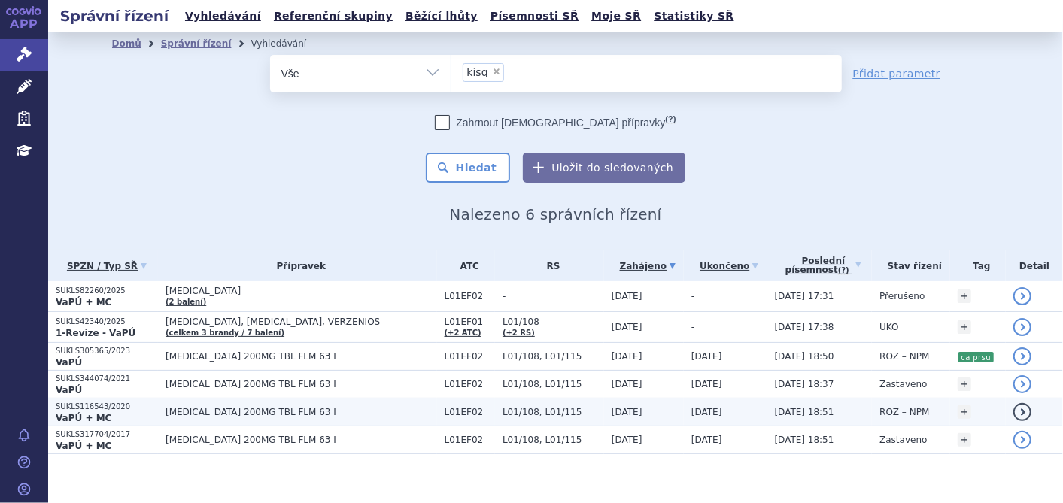
click at [102, 413] on strong "VaPÚ + MC" at bounding box center [84, 418] width 56 height 11
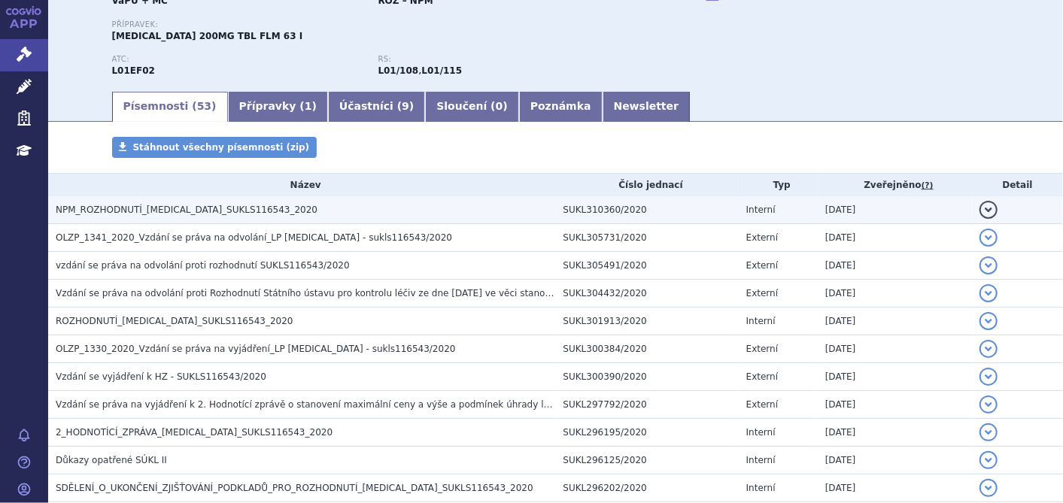
scroll to position [167, 0]
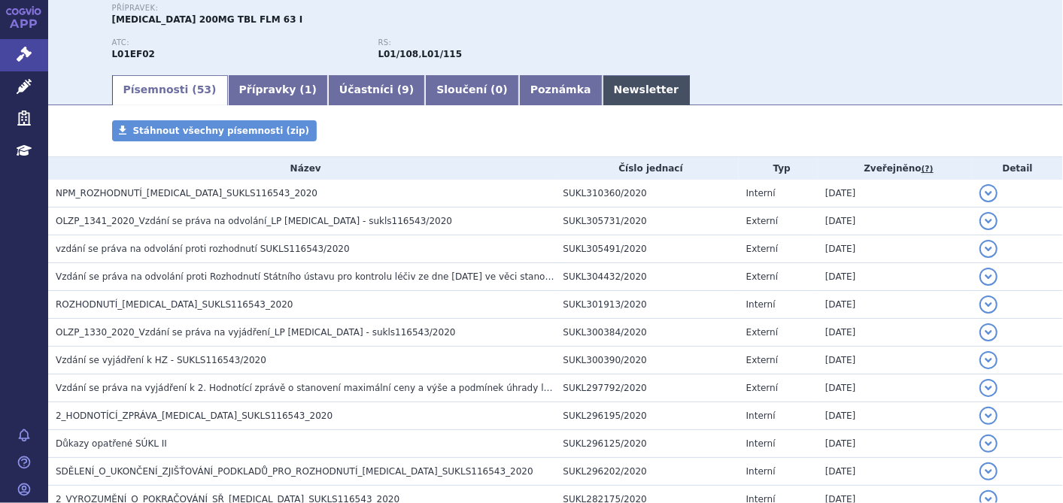
click at [602, 98] on link "Newsletter" at bounding box center [646, 90] width 88 height 30
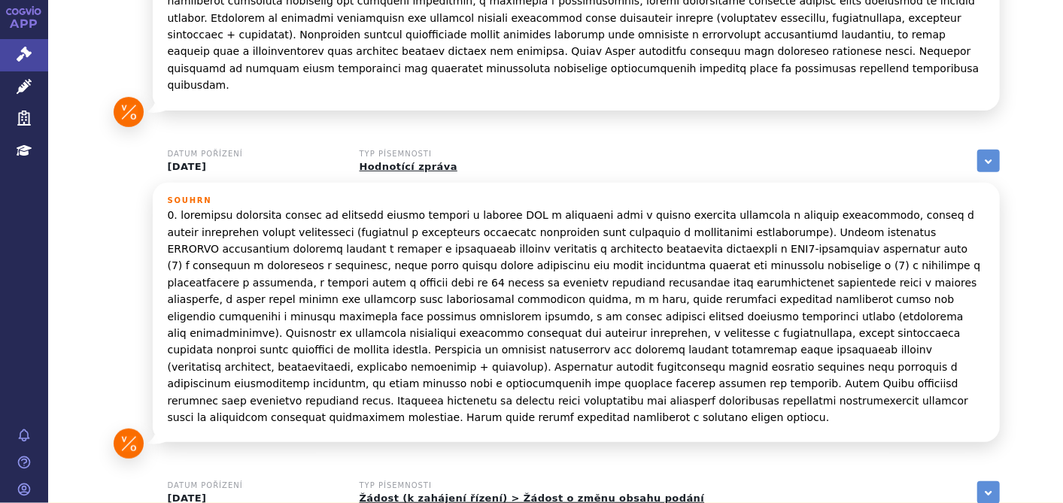
scroll to position [455, 0]
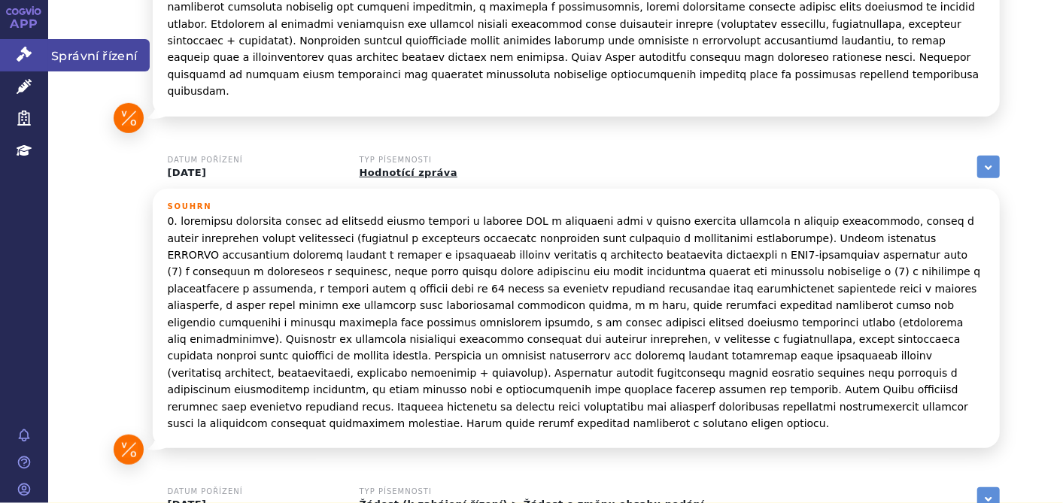
click at [23, 60] on icon at bounding box center [24, 54] width 15 height 15
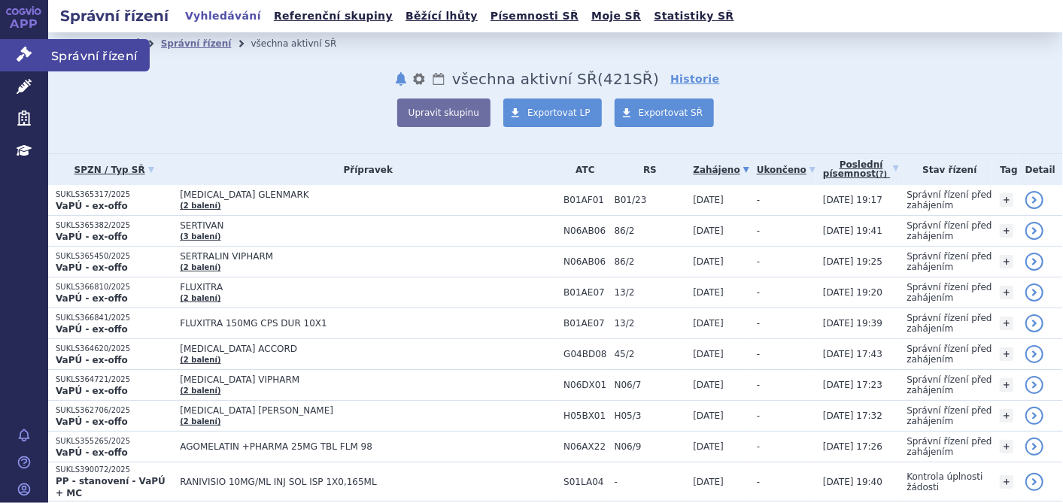
click at [11, 47] on link "Správní řízení" at bounding box center [24, 55] width 48 height 32
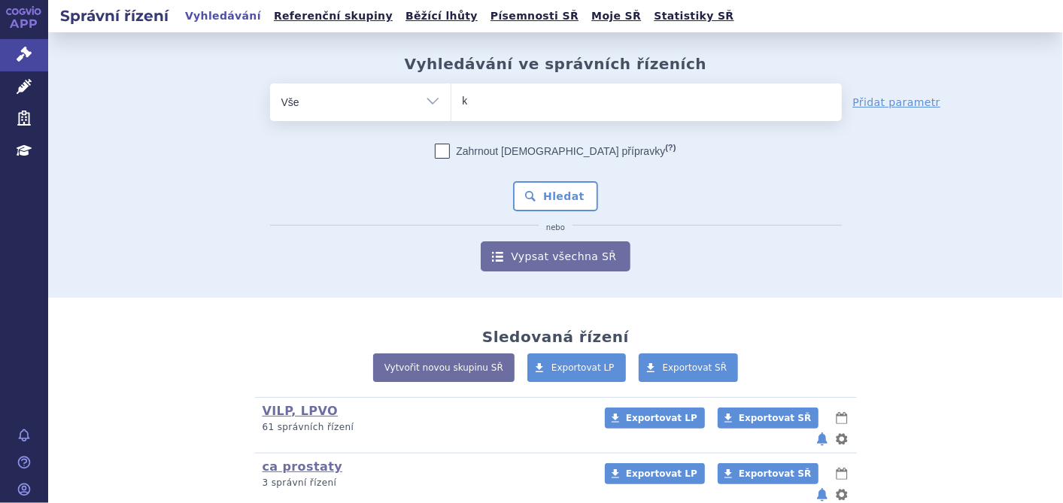
type input "ki"
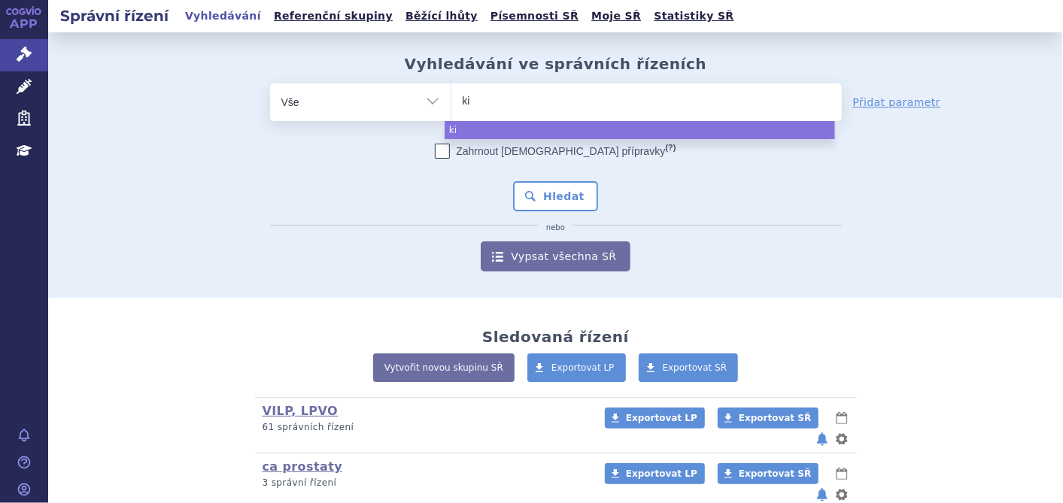
type input "kis"
type input "kisq"
type input "kisqa"
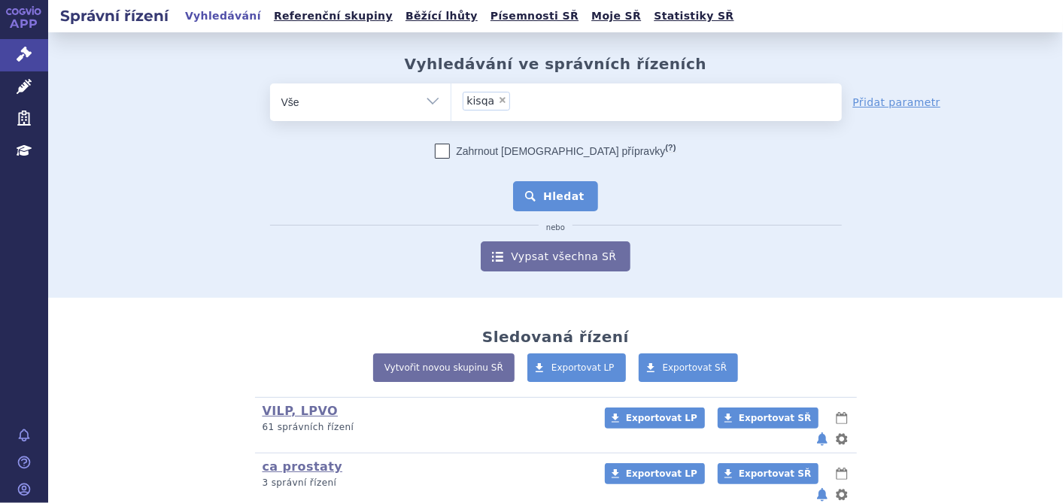
select select "kisqa"
click at [535, 202] on button "Hledat" at bounding box center [555, 196] width 85 height 30
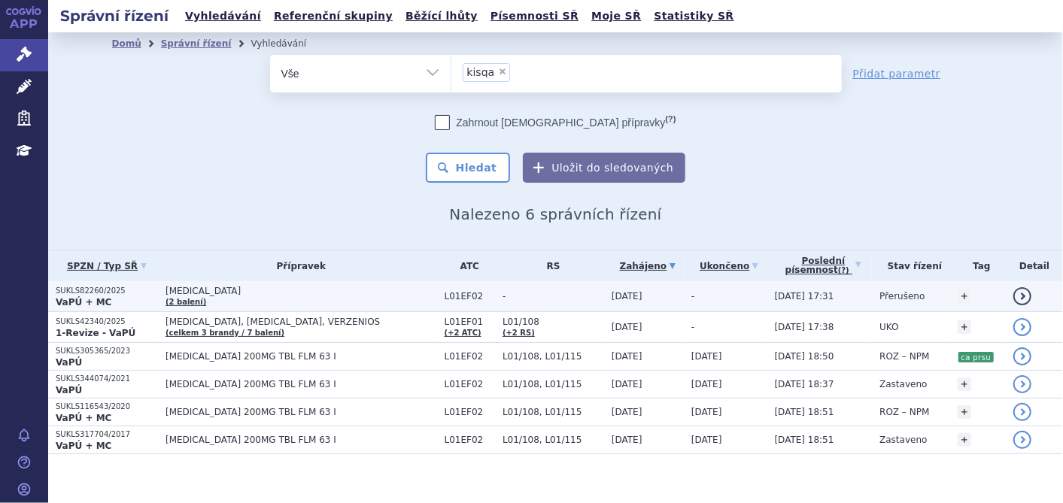
click at [75, 290] on p "SUKLS82260/2025" at bounding box center [107, 291] width 102 height 11
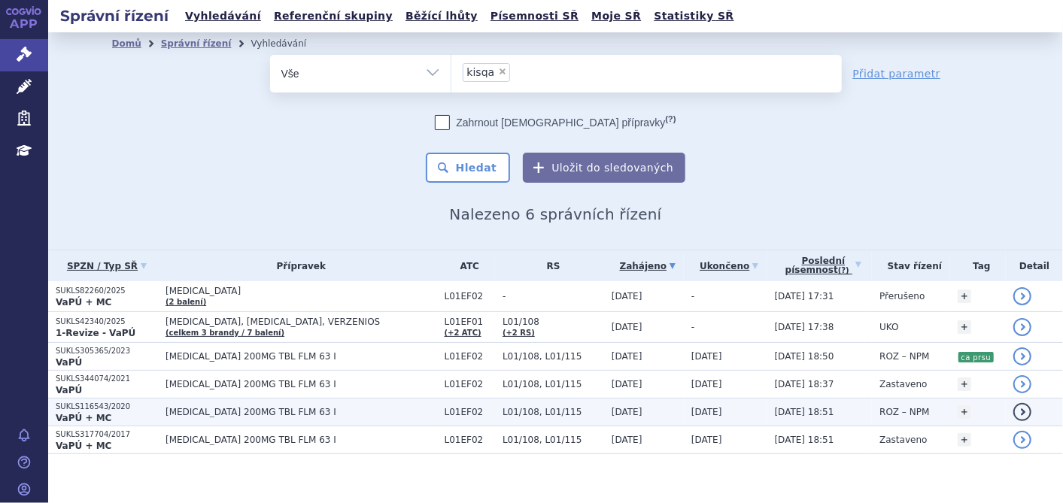
click at [181, 407] on span "[MEDICAL_DATA] 200MG TBL FLM 63 I" at bounding box center [300, 412] width 271 height 11
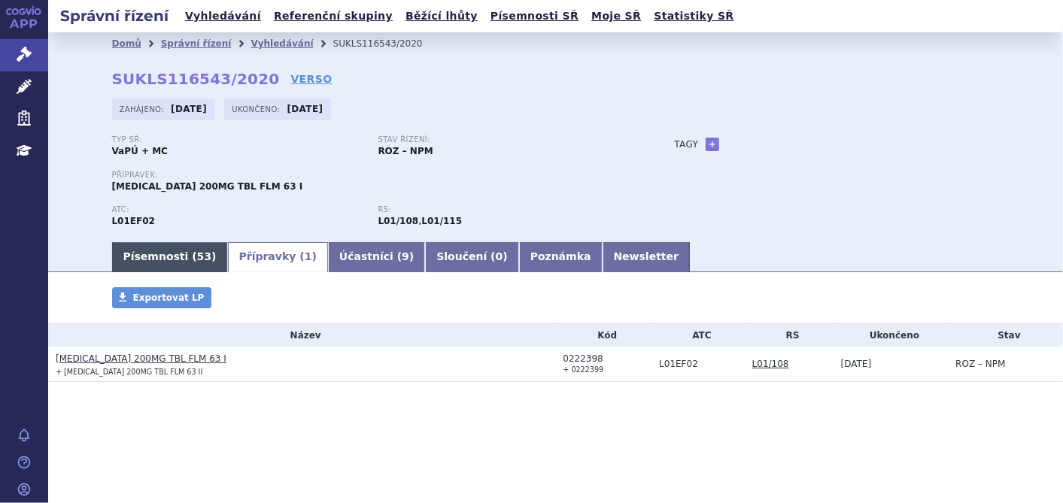
click at [164, 247] on link "Písemnosti ( 53 )" at bounding box center [170, 257] width 116 height 30
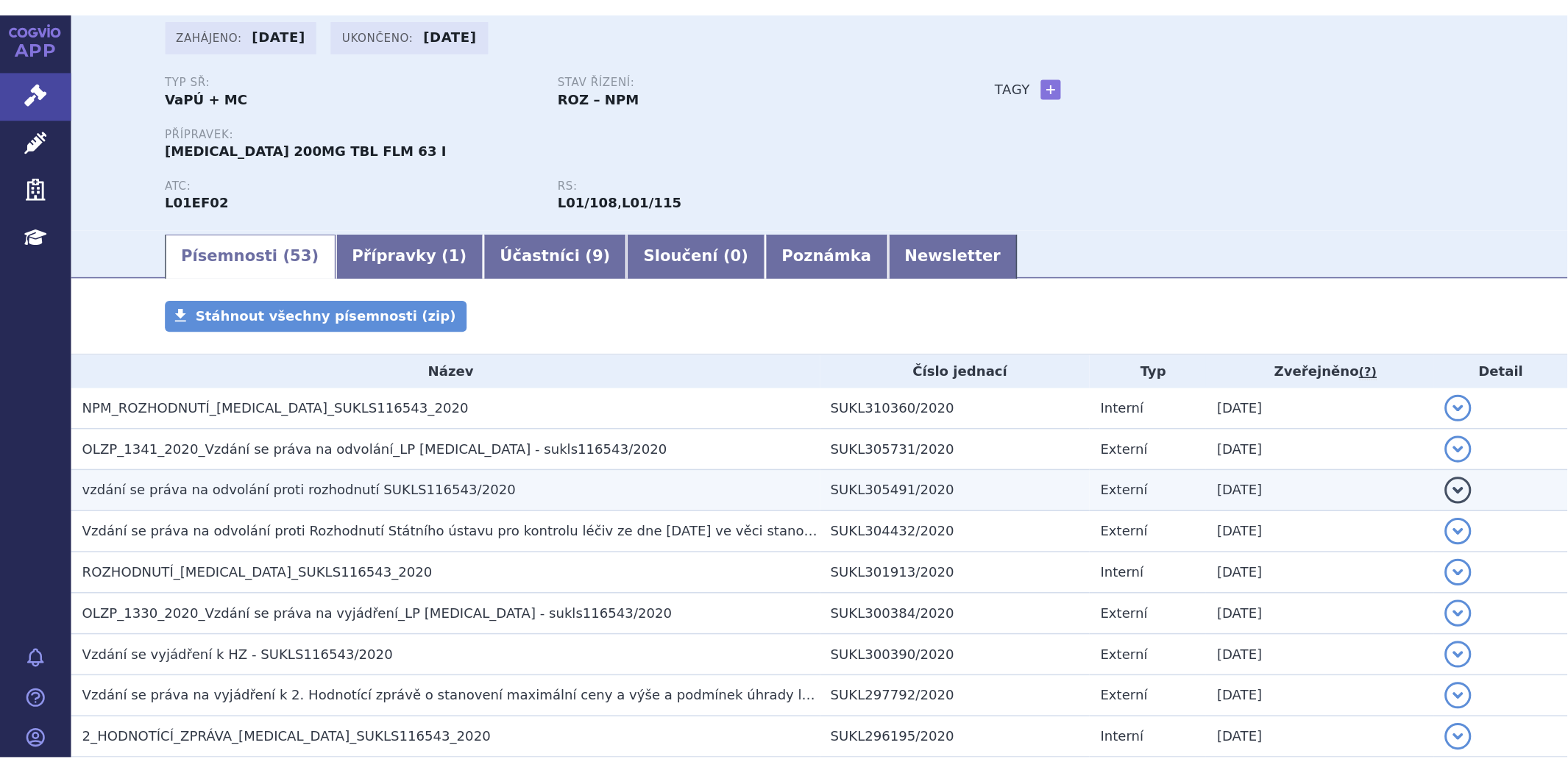
scroll to position [163, 0]
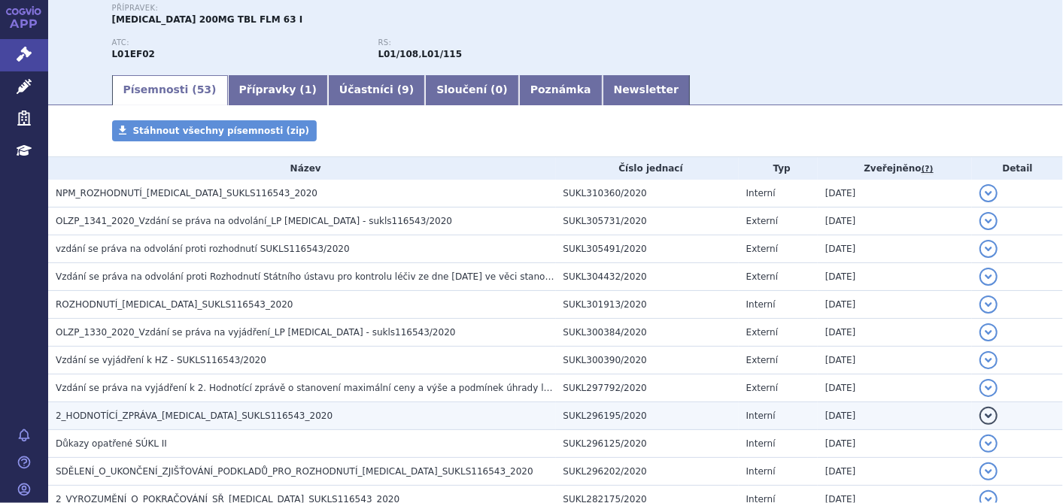
click at [160, 412] on span "2_HODNOTÍCÍ_ZPRÁVA_[MEDICAL_DATA]_SUKLS116543_2020" at bounding box center [194, 416] width 277 height 11
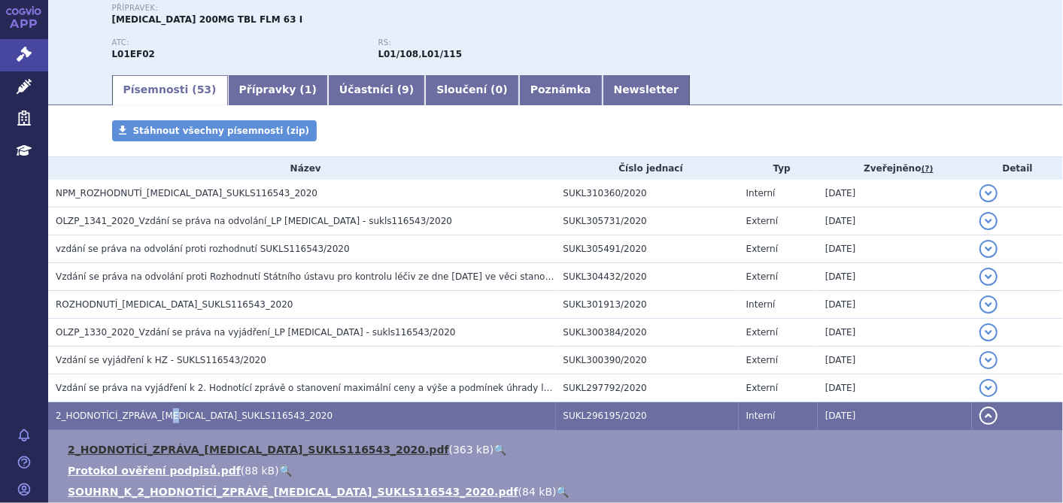
click at [150, 448] on link "2_HODNOTÍCÍ_ZPRÁVA_[MEDICAL_DATA]_SUKLS116543_2020.pdf" at bounding box center [258, 450] width 381 height 12
